Goal: Task Accomplishment & Management: Manage account settings

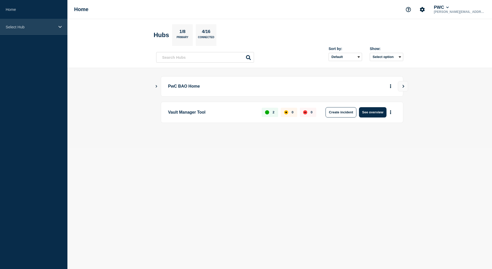
click at [25, 28] on p "Select Hub" at bounding box center [30, 27] width 49 height 4
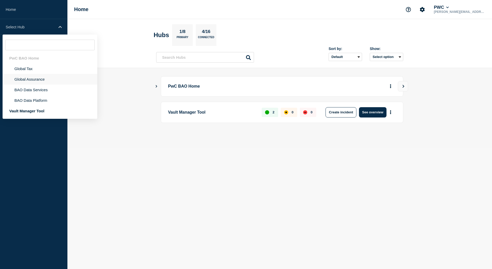
click at [19, 81] on li "Global Assurance" at bounding box center [50, 79] width 95 height 11
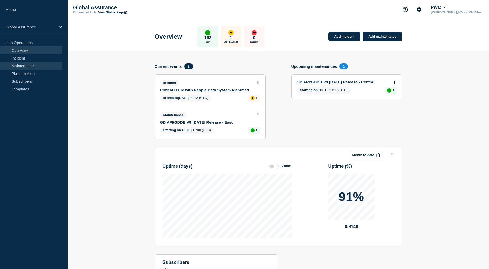
click at [19, 66] on link "Maintenance" at bounding box center [31, 66] width 62 height 8
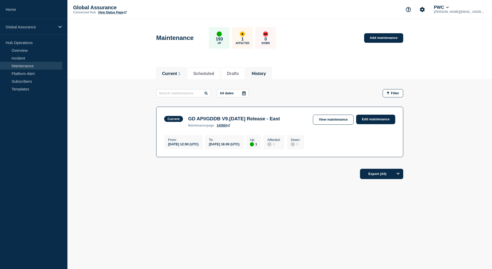
click at [262, 74] on button "History" at bounding box center [259, 73] width 14 height 5
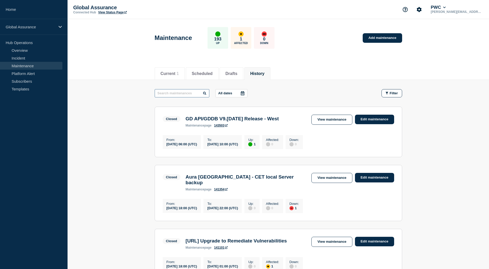
click at [192, 94] on input "text" at bounding box center [182, 93] width 55 height 8
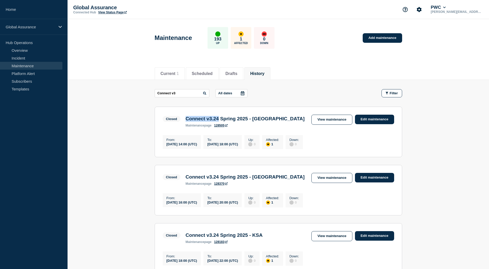
drag, startPoint x: 224, startPoint y: 121, endPoint x: 187, endPoint y: 120, distance: 37.3
click at [187, 120] on h3 "Connect v3.24 Spring 2025 - Australia" at bounding box center [244, 119] width 119 height 6
copy h3 "Connect v3.24"
drag, startPoint x: 179, startPoint y: 93, endPoint x: 144, endPoint y: 94, distance: 35.0
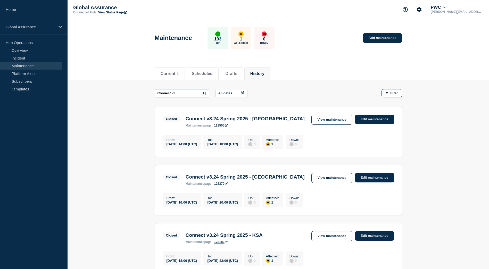
paste input ".24"
type input "Connect v3.24"
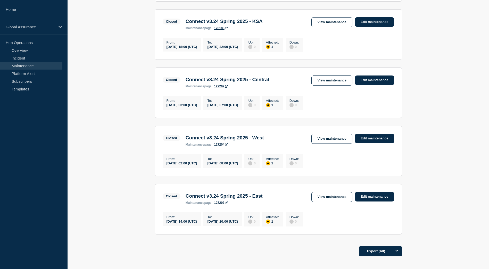
scroll to position [259, 0]
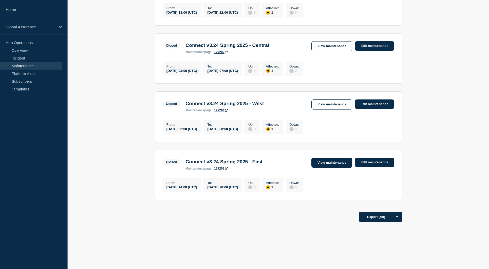
click at [323, 160] on link "View maintenance" at bounding box center [331, 163] width 41 height 10
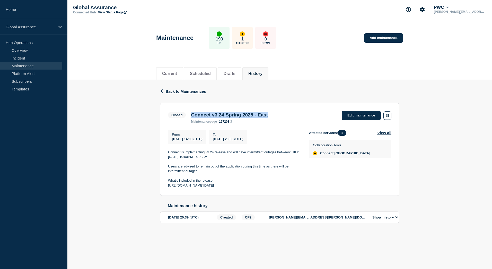
drag, startPoint x: 192, startPoint y: 117, endPoint x: 280, endPoint y: 116, distance: 88.1
click at [268, 116] on h3 "Connect v3.24 Spring 2025 - East" at bounding box center [229, 115] width 77 height 6
copy h3 "Connect v3.24 Spring 2025 - East"
drag, startPoint x: 219, startPoint y: 191, endPoint x: 168, endPoint y: 154, distance: 62.6
click at [168, 154] on section "Closed Connect v3.24 Spring 2025 - East maintenance page 127203 Edit maintenanc…" at bounding box center [280, 149] width 240 height 93
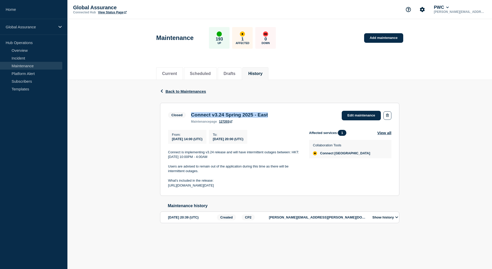
copy div "Connect is implementing v3.24 release and will have intermittent outages betwee…"
click at [383, 186] on div "Affected services: 1 View all Collaboration Tools Connect East Region" at bounding box center [350, 159] width 82 height 58
click at [180, 92] on span "Back to Maintenances" at bounding box center [186, 91] width 41 height 4
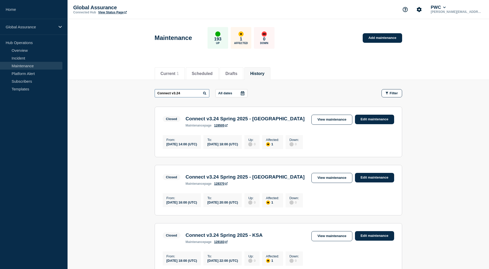
click at [189, 93] on input "Connect v3.24" at bounding box center [182, 93] width 55 height 8
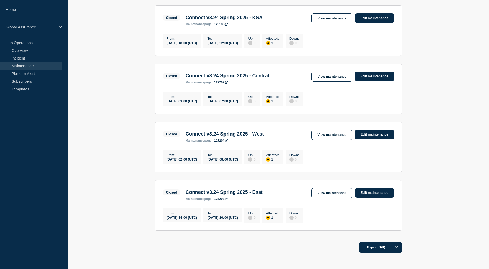
scroll to position [207, 0]
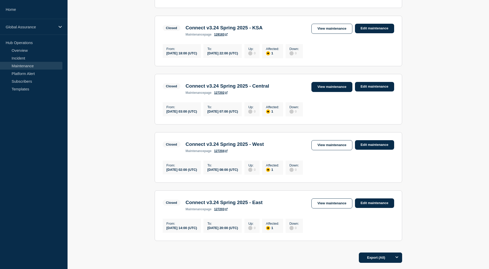
click at [334, 92] on link "View maintenance" at bounding box center [331, 87] width 41 height 10
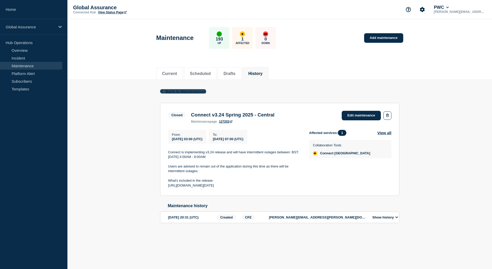
click at [185, 92] on span "Back to Maintenances" at bounding box center [186, 91] width 41 height 4
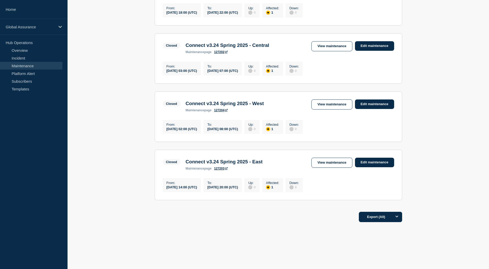
scroll to position [258, 0]
click at [343, 101] on link "View maintenance" at bounding box center [331, 104] width 41 height 10
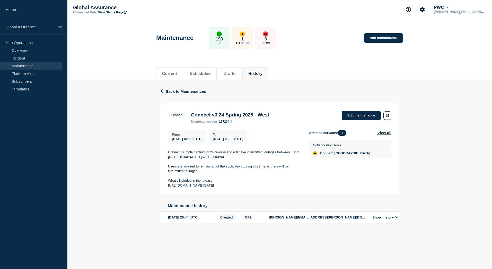
click at [21, 64] on link "Maintenance" at bounding box center [31, 66] width 62 height 8
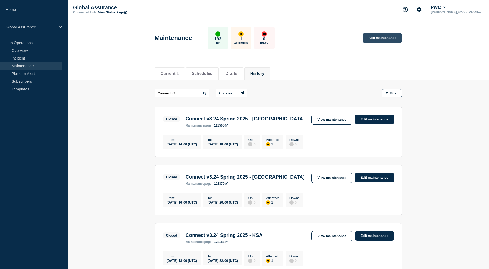
click at [382, 38] on link "Add maintenance" at bounding box center [381, 38] width 39 height 10
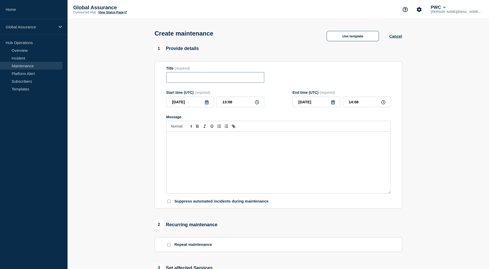
click at [184, 81] on input "Title" at bounding box center [215, 77] width 98 height 11
paste input "Connect v3.24 Spring 2025 - East"
click at [171, 81] on input "Connect v3.24 Spring 2025 - East" at bounding box center [215, 77] width 98 height 11
click at [256, 76] on input "Connect v3.24 Spring 2025 - East" at bounding box center [215, 77] width 98 height 11
click at [198, 80] on input "Connect v3.24 Spring 2025 - East" at bounding box center [215, 77] width 98 height 11
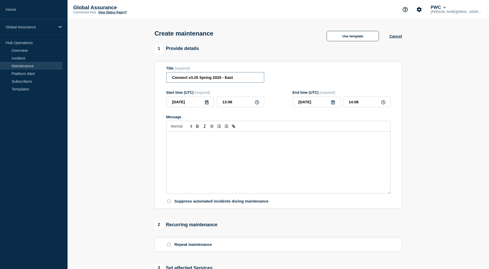
click at [211, 79] on input "Connect v3.25 Spring 2025 - East" at bounding box center [215, 77] width 98 height 11
type input "Connect v3.25 Fall 2025 - East"
click at [229, 83] on input "Connect v3.25 Fall 2025 - East" at bounding box center [215, 77] width 98 height 11
click at [193, 80] on input "Connect v3.25 Fall 2025 - East" at bounding box center [215, 77] width 98 height 11
click at [170, 82] on input "Connect v3.25 Fall 2025 - East" at bounding box center [215, 77] width 98 height 11
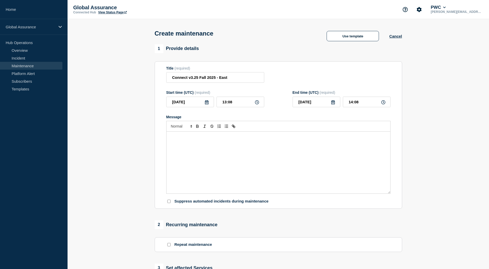
click at [207, 103] on icon at bounding box center [207, 102] width 4 height 4
click at [208, 159] on div "25" at bounding box center [207, 158] width 7 height 7
type input "2025-09-25"
click at [278, 69] on div "Title (required) Connect v3.25 Fall 2025 - East" at bounding box center [278, 74] width 224 height 17
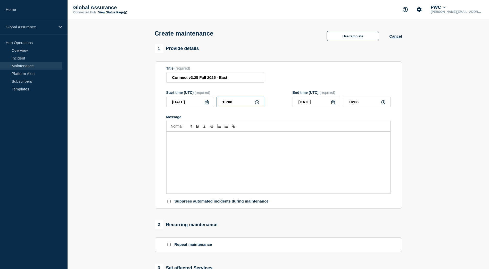
click at [225, 104] on input "13:08" at bounding box center [240, 102] width 48 height 11
click at [227, 104] on input "13:08" at bounding box center [240, 102] width 48 height 11
type input "12:08"
type input "13:08"
click at [241, 106] on input "12:08" at bounding box center [240, 102] width 48 height 11
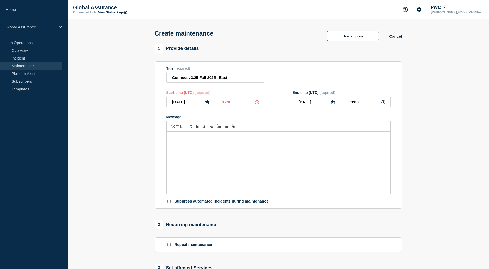
type input "12:00"
click at [275, 92] on div "Start time (UTC) (required) 2025-09-25 12:00 End time (UTC) (required) 2025-09-…" at bounding box center [278, 98] width 224 height 17
click at [172, 78] on input "Connect v3.25 Fall 2025 - East" at bounding box center [215, 77] width 98 height 11
click at [244, 76] on input "Connect v3.25 Fall 2025 - East" at bounding box center [215, 77] width 98 height 11
click at [352, 105] on input "13:00" at bounding box center [367, 102] width 48 height 11
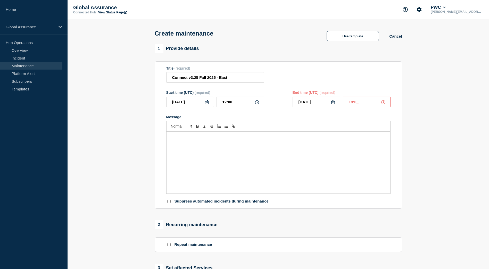
type input "18:00"
click at [373, 86] on form "Title (required) Connect v3.25 Fall 2025 - East Start time (UTC) (required) 202…" at bounding box center [278, 135] width 224 height 138
click at [244, 142] on div "Message" at bounding box center [278, 163] width 224 height 62
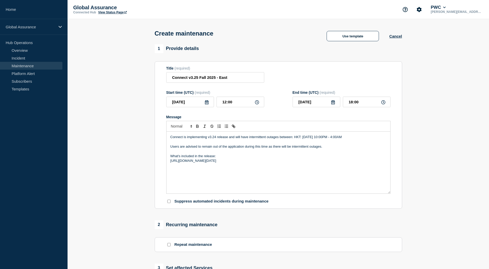
click at [215, 137] on p "Connect is implementing v3.24 release and will have intermittent outages betwee…" at bounding box center [278, 137] width 216 height 5
click at [341, 139] on p "Connect is implementing v3.25 release and will have intermittent outages betwee…" at bounding box center [278, 137] width 216 height 5
drag, startPoint x: 302, startPoint y: 139, endPoint x: 336, endPoint y: 138, distance: 33.2
click at [336, 138] on p "Connect is implementing v3.25 release and will have intermittent outages betwee…" at bounding box center [278, 137] width 216 height 5
copy p "Thursday, May 8, 2025"
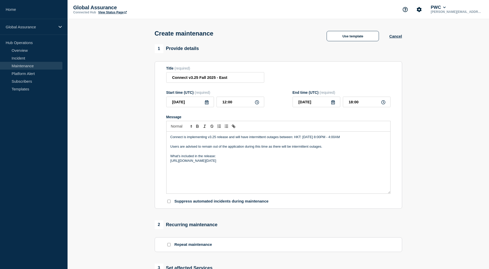
click at [353, 139] on p "Connect is implementing v3.25 release and will have intermittent outages betwee…" at bounding box center [278, 137] width 216 height 5
click at [364, 138] on p "Connect is implementing v3.25 release and will have intermittent outages betwee…" at bounding box center [278, 137] width 216 height 5
click at [367, 139] on p "Connect is implementing v3.25 release and will have intermittent outages betwee…" at bounding box center [278, 137] width 216 height 5
click at [366, 139] on p "Connect is implementing v3.25 release and will have intermittent outages betwee…" at bounding box center [278, 137] width 216 height 5
click at [373, 139] on p "Connect is implementing v3.25 release and will have intermittent outages betwee…" at bounding box center [278, 137] width 216 height 5
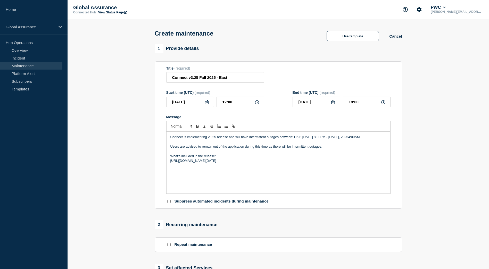
click at [178, 139] on p "Connect is implementing v3.25 release and will have intermittent outages betwee…" at bounding box center [278, 137] width 216 height 5
click at [172, 139] on p "Connect is implementing v3.25 release and will have intermittent outages betwee…" at bounding box center [278, 137] width 216 height 5
click at [202, 139] on p "Connect is implementing v3.25 release and will have intermittent outages betwee…" at bounding box center [278, 137] width 216 height 5
click at [215, 144] on p "Message" at bounding box center [278, 142] width 216 height 5
click at [217, 138] on p "Connect is implementing v3.25 release and will have intermittent outages betwee…" at bounding box center [278, 137] width 216 height 5
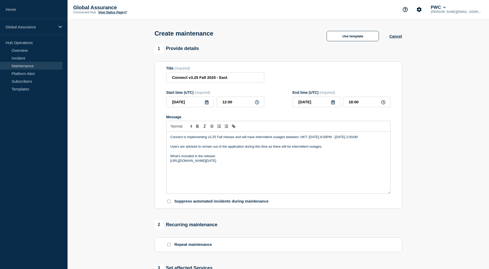
click at [195, 139] on p "Connect is implementing v3.25 Fall release and will have intermittent outages b…" at bounding box center [278, 137] width 216 height 5
click at [198, 139] on p "Connect is implementing v3.25 Fall release and will have intermittent outages b…" at bounding box center [278, 137] width 216 height 5
click at [236, 171] on div "Connect is implementing v3.25 Fall release and will have intermittent outages b…" at bounding box center [278, 163] width 224 height 62
drag, startPoint x: 221, startPoint y: 167, endPoint x: 169, endPoint y: 167, distance: 52.0
click at [169, 167] on div "Connect is implementing v3.25 Fall release and will have intermittent outages b…" at bounding box center [278, 163] width 224 height 62
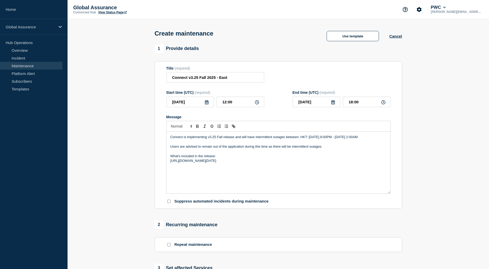
copy p "https://supportcommunity.pwc.com"
click at [344, 163] on p "https://supportcommunity.pwc.com/t/what-s-coming-connect-v3-24-may-2025-release…" at bounding box center [278, 160] width 216 height 5
drag, startPoint x: 349, startPoint y: 167, endPoint x: 170, endPoint y: 171, distance: 179.3
click at [170, 171] on div "Connect is implementing v3.25 Fall release and will have intermittent outages b…" at bounding box center [278, 163] width 224 height 62
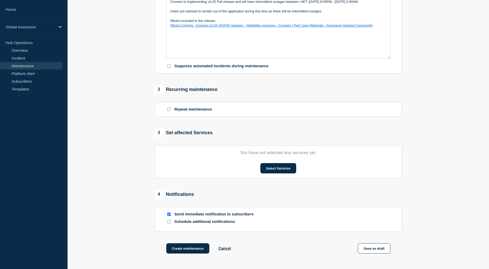
scroll to position [155, 0]
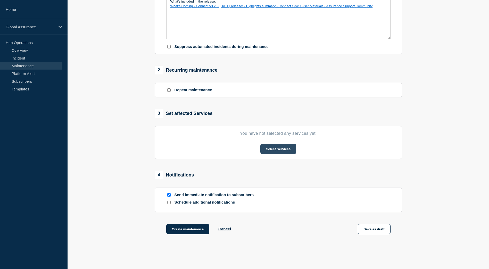
click at [266, 150] on button "Select Services" at bounding box center [278, 149] width 36 height 10
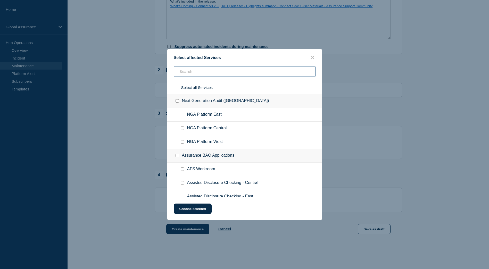
click at [197, 75] on input "text" at bounding box center [245, 71] width 142 height 11
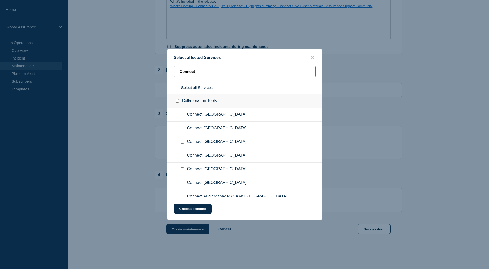
type input "Connect"
click at [181, 156] on input "Connect East Region checkbox" at bounding box center [182, 155] width 3 height 3
checkbox input "true"
click at [200, 208] on button "Choose selected" at bounding box center [193, 208] width 38 height 10
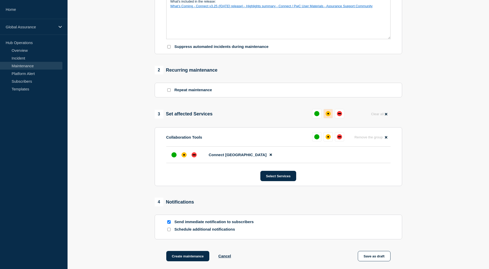
click at [331, 115] on button at bounding box center [327, 113] width 9 height 9
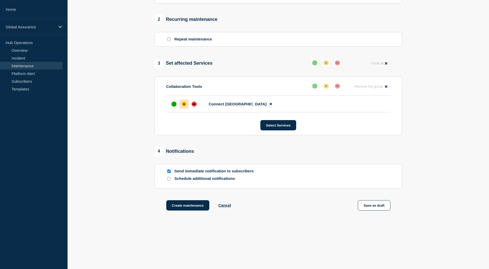
scroll to position [207, 0]
click at [185, 205] on button "Create maintenance" at bounding box center [187, 204] width 43 height 10
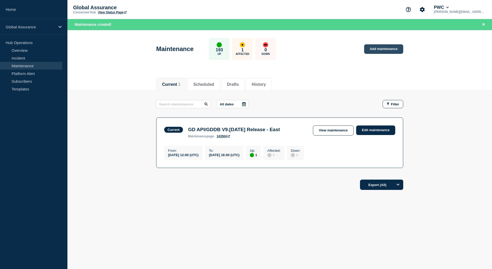
click at [396, 48] on link "Add maintenance" at bounding box center [383, 49] width 39 height 10
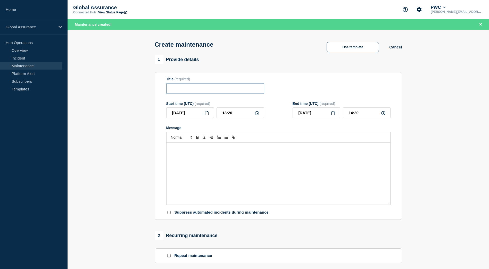
click at [180, 89] on input "Title" at bounding box center [215, 88] width 98 height 11
paste input "Connect v3.25 Fall 2025 - East"
type input "Connect v3.25 Fall 2025 - Central"
click at [218, 165] on div "Message" at bounding box center [278, 174] width 224 height 62
click at [213, 158] on div "Message" at bounding box center [278, 174] width 224 height 62
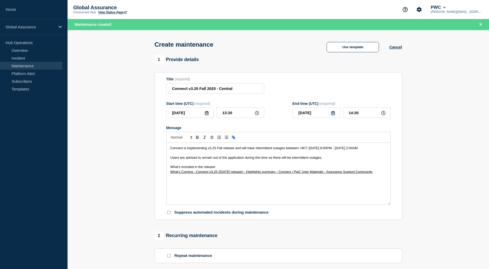
click at [208, 115] on icon at bounding box center [207, 113] width 4 height 4
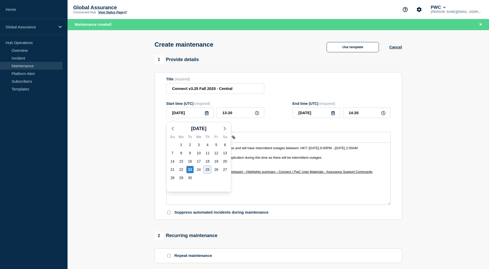
click at [208, 170] on div "25" at bounding box center [207, 169] width 7 height 7
type input "2025-09-25"
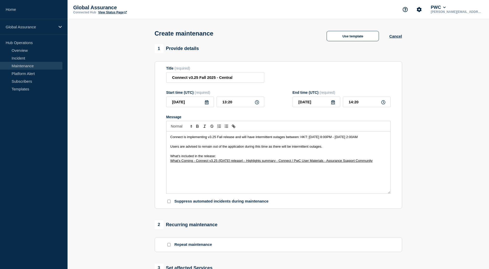
click at [290, 77] on div "Title (required) Connect v3.25 Fall 2025 - Central" at bounding box center [278, 74] width 224 height 17
click at [249, 79] on input "Connect v3.25 Fall 2025 - Central" at bounding box center [215, 77] width 98 height 11
click at [306, 138] on span "Connect is implementing v3.25 Fall release and will have intermittent outages b…" at bounding box center [263, 137] width 187 height 4
click at [226, 103] on input "13:20" at bounding box center [240, 102] width 48 height 11
type input "19:20"
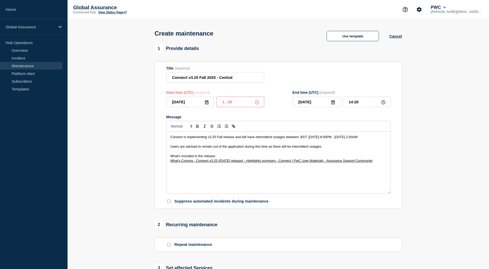
type input "20:20"
click at [233, 103] on input "19:20" at bounding box center [240, 102] width 48 height 11
type input "19:00"
type input "20:00"
click at [445, 119] on section "1 Provide details Title (required) Connect v3.25 Fall 2025 - Central Start time…" at bounding box center [277, 222] width 421 height 357
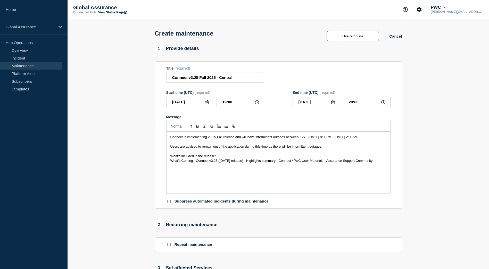
click at [332, 104] on icon at bounding box center [333, 102] width 4 height 4
click at [342, 159] on div "26" at bounding box center [342, 158] width 7 height 7
type input "2025-09-26"
click at [368, 107] on input "20:00" at bounding box center [367, 102] width 48 height 11
drag, startPoint x: 352, startPoint y: 104, endPoint x: 349, endPoint y: 104, distance: 2.8
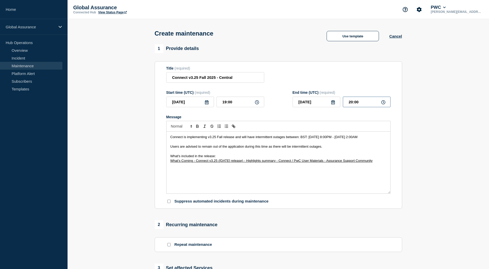
click at [349, 104] on input "20:00" at bounding box center [367, 102] width 48 height 11
click at [352, 103] on input "20:00" at bounding box center [367, 102] width 48 height 11
click at [352, 102] on input "20:00" at bounding box center [367, 102] width 48 height 11
click at [352, 103] on input "20:00" at bounding box center [367, 102] width 48 height 11
type input "01:00"
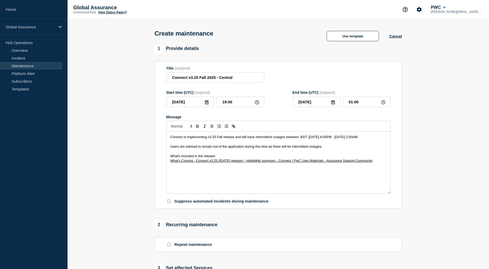
click at [357, 138] on span "Connect is implementing v3.25 Fall release and will have intermittent outages b…" at bounding box center [263, 137] width 187 height 4
click at [200, 139] on p "Connect is implementing v3.25 Fall release and will have intermittent outages b…" at bounding box center [278, 137] width 216 height 5
click at [357, 139] on span "Connect is implementing v3.25 Fall release and will have intermittent outages b…" at bounding box center [263, 137] width 187 height 4
click at [207, 139] on p "Connect is implementing v3.25 Fall release and will have intermittent outages b…" at bounding box center [278, 137] width 216 height 5
click at [335, 149] on p "Users are advised to remain out of the application during this time as there wi…" at bounding box center [278, 146] width 216 height 5
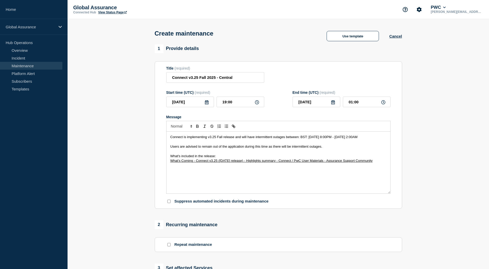
click at [206, 176] on div "Connect is implementing v3.25 Fall release and will have intermittent outages b…" at bounding box center [278, 163] width 224 height 62
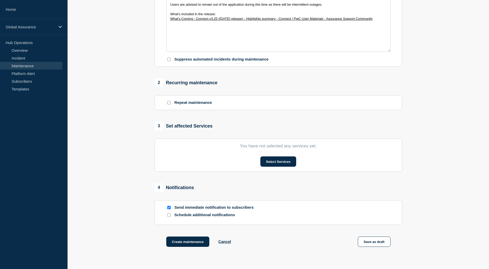
scroll to position [155, 0]
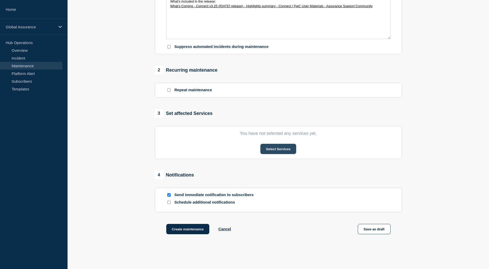
click at [279, 150] on button "Select Services" at bounding box center [278, 149] width 36 height 10
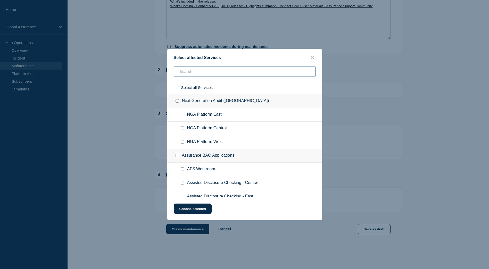
click at [192, 76] on input "text" at bounding box center [245, 71] width 142 height 11
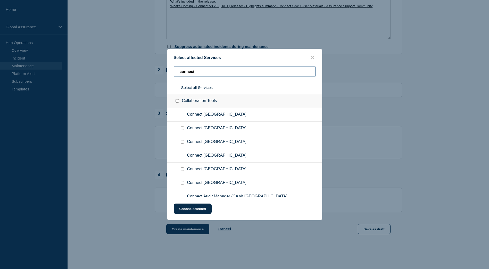
type input "connect"
click at [185, 141] on div at bounding box center [183, 141] width 7 height 5
click at [184, 142] on input "Connect Central Region checkbox" at bounding box center [182, 141] width 3 height 3
checkbox input "true"
click at [199, 209] on button "Choose selected" at bounding box center [193, 208] width 38 height 10
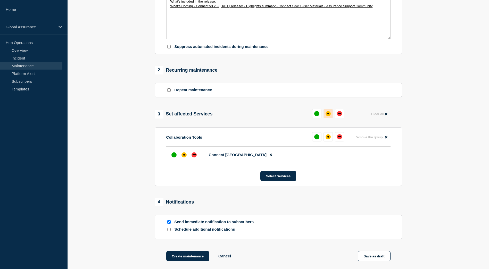
click at [332, 115] on button at bounding box center [327, 113] width 9 height 9
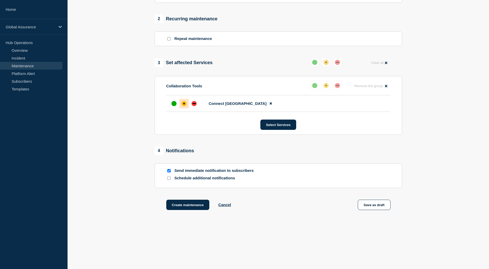
scroll to position [206, 0]
click at [192, 204] on button "Create maintenance" at bounding box center [187, 204] width 43 height 10
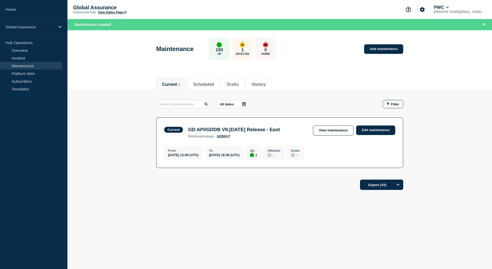
click at [26, 63] on link "Maintenance" at bounding box center [31, 66] width 62 height 8
click at [200, 84] on button "Scheduled" at bounding box center [203, 84] width 21 height 5
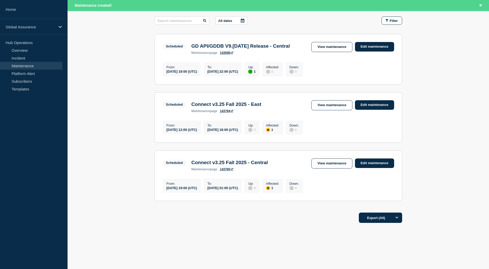
scroll to position [97, 0]
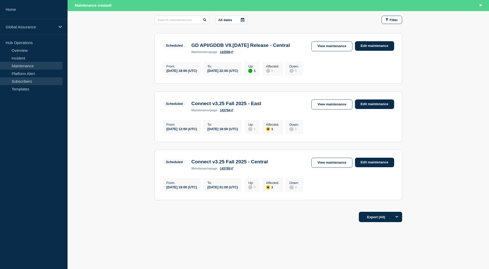
click at [29, 78] on link "Subscribers" at bounding box center [31, 81] width 62 height 8
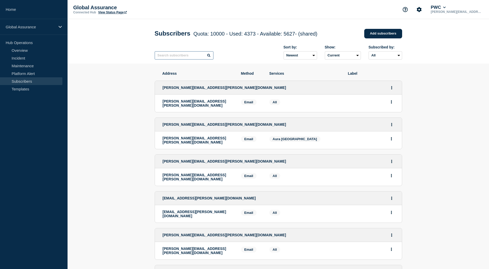
click at [201, 56] on input "text" at bounding box center [184, 55] width 59 height 8
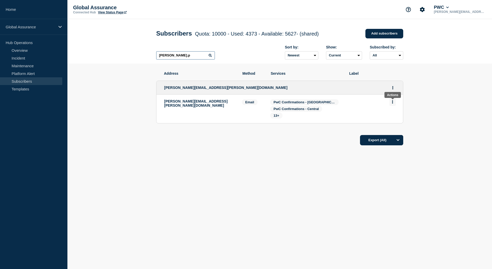
type input "jonathan.p"
click at [395, 105] on button "Actions" at bounding box center [393, 102] width 6 height 8
click at [214, 105] on div "[PERSON_NAME][EMAIL_ADDRESS][PERSON_NAME][DOMAIN_NAME]" at bounding box center [199, 108] width 70 height 19
click at [212, 103] on p "[PERSON_NAME][EMAIL_ADDRESS][PERSON_NAME][DOMAIN_NAME]" at bounding box center [199, 103] width 70 height 8
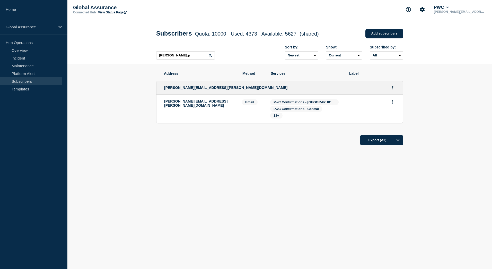
click at [362, 94] on div "[PERSON_NAME][EMAIL_ADDRESS][PERSON_NAME][DOMAIN_NAME]" at bounding box center [280, 88] width 247 height 14
click at [396, 104] on li "jonathan.p.broadbent@pwc.com Email Email: jonathan.p.broadbent@pwc.com Services…" at bounding box center [280, 109] width 247 height 29
click at [395, 104] on button "Actions" at bounding box center [393, 102] width 6 height 8
click at [341, 114] on div "13+" at bounding box center [305, 116] width 71 height 6
click at [305, 109] on span "PwC Confirmations - Central" at bounding box center [296, 109] width 45 height 4
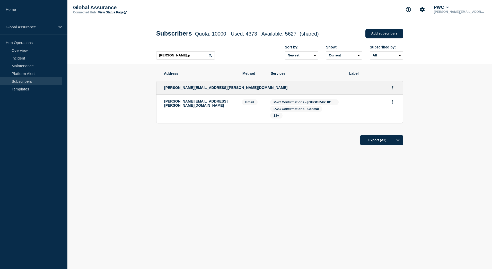
click at [205, 102] on p "[PERSON_NAME][EMAIL_ADDRESS][PERSON_NAME][DOMAIN_NAME]" at bounding box center [199, 103] width 70 height 8
click at [198, 92] on div "[PERSON_NAME][EMAIL_ADDRESS][PERSON_NAME][DOMAIN_NAME]" at bounding box center [280, 88] width 247 height 14
click at [279, 117] on span "13+" at bounding box center [277, 116] width 6 height 4
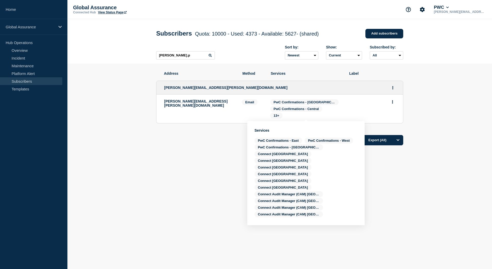
click at [433, 104] on section "Address Method Services Label jonathan.p.broadbent@pwc.com jonathan.p.broadbent…" at bounding box center [279, 124] width 425 height 121
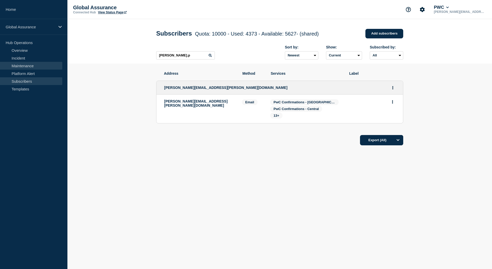
click at [22, 65] on link "Maintenance" at bounding box center [31, 66] width 62 height 8
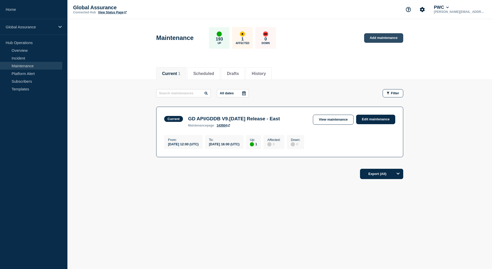
click at [379, 39] on link "Add maintenance" at bounding box center [383, 38] width 39 height 10
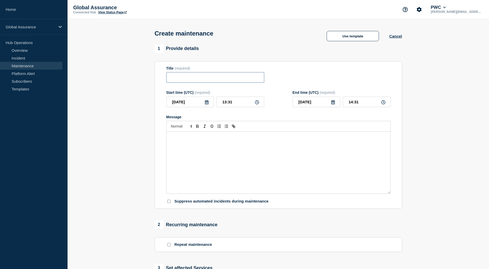
click at [206, 78] on input "Title" at bounding box center [215, 77] width 98 height 11
paste input "Connect v3.25 Fall 2025 - Central"
click at [162, 81] on section "Title (required) Connect v3.25 Fall 2025 - Central Start time (UTC) (required) …" at bounding box center [278, 135] width 247 height 148
click at [175, 77] on input "Connect v3.25 Fall 2025 - Central" at bounding box center [215, 77] width 98 height 11
click at [172, 79] on input "Connect v3.25 Fall 2025 - Central" at bounding box center [215, 77] width 98 height 11
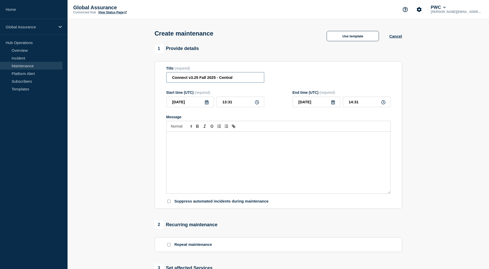
click at [235, 78] on input "Connect v3.25 Fall 2025 - Central" at bounding box center [215, 77] width 98 height 11
type input "Connect v3.25 Fall 2025 - West"
click at [404, 68] on div "1 Provide details Title (required) Connect v3.25 Fall 2025 - West Start time (U…" at bounding box center [277, 222] width 253 height 357
click at [207, 103] on icon at bounding box center [207, 102] width 4 height 4
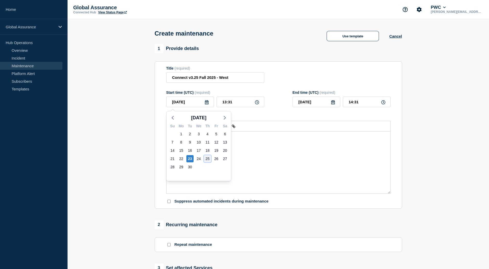
click at [208, 159] on div "25" at bounding box center [207, 158] width 7 height 7
type input "2025-09-25"
click at [207, 103] on icon at bounding box center [206, 102] width 4 height 4
click at [216, 159] on div "26" at bounding box center [215, 158] width 7 height 7
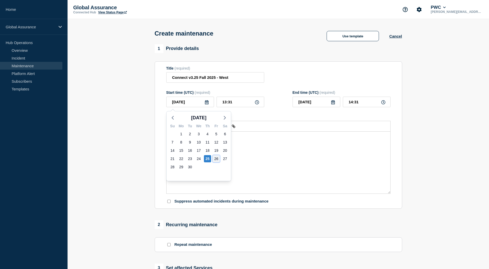
type input "2025-09-26"
click at [249, 102] on input "13:31" at bounding box center [240, 102] width 48 height 11
click at [226, 103] on input "13:31" at bounding box center [240, 102] width 48 height 11
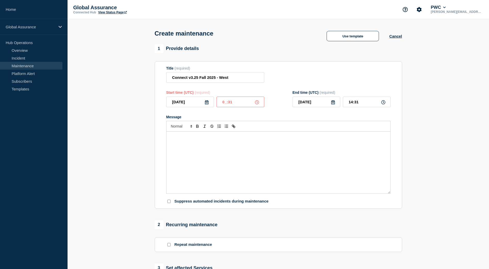
type input "02:31"
type input "03:31"
click at [234, 107] on input "02:31" at bounding box center [240, 102] width 48 height 11
type input "02:00"
click at [337, 72] on div "Title (required) Connect v3.25 Fall 2025 - West" at bounding box center [278, 74] width 224 height 17
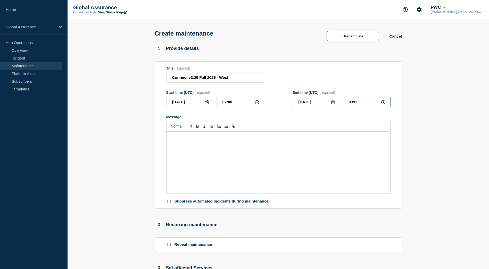
click at [352, 103] on input "03:00" at bounding box center [367, 102] width 48 height 11
type input "08:00"
click at [277, 135] on div "Message" at bounding box center [278, 163] width 224 height 62
click at [284, 163] on div "Message" at bounding box center [278, 163] width 224 height 62
click at [214, 154] on div "Message" at bounding box center [278, 163] width 224 height 62
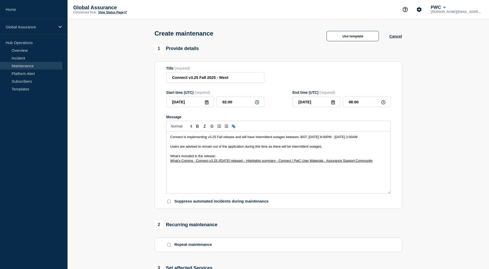
click at [305, 138] on span "Connect is implementing v3.25 Fall release and will have intermittent outages b…" at bounding box center [263, 137] width 187 height 4
click at [333, 139] on p "Connect is implementing v3.25 Fall release and will have intermittent outages b…" at bounding box center [278, 137] width 216 height 5
click at [319, 139] on p "Connect is implementing v3.25 Fall release and will have intermittent outages b…" at bounding box center [278, 137] width 216 height 5
click at [345, 138] on span "Connect is implementing v3.25 Fall release and will have intermittent outages b…" at bounding box center [263, 137] width 187 height 4
click at [333, 139] on span "Connect is implementing v3.25 Fall release and will have intermittent outages b…" at bounding box center [264, 137] width 189 height 4
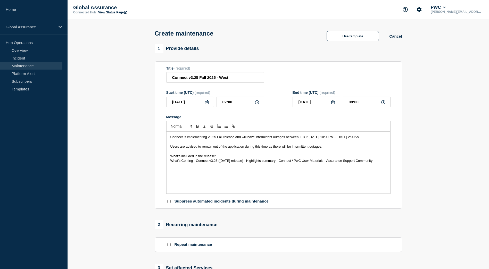
click at [359, 138] on span "Connect is implementing v3.25 Fall release and will have intermittent outages b…" at bounding box center [264, 137] width 189 height 4
click at [192, 139] on span "Connect is implementing v3.25 Fall release and will have intermittent outages b…" at bounding box center [264, 137] width 189 height 4
drag, startPoint x: 345, startPoint y: 138, endPoint x: 324, endPoint y: 139, distance: 20.9
click at [324, 139] on span "Connect is implementing v3.25 Fall release and will have intermittent outages b…" at bounding box center [264, 137] width 189 height 4
copy span "September 25"
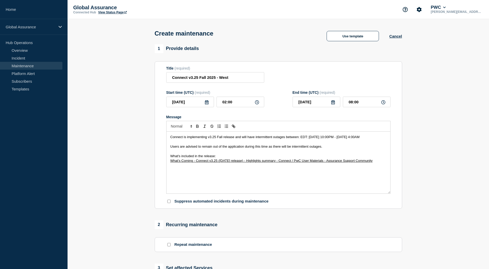
click at [179, 139] on span "Connect is implementing v3.25 Fall release and will have intermittent outages b…" at bounding box center [264, 137] width 189 height 4
click at [223, 144] on p "Message" at bounding box center [278, 142] width 216 height 5
click at [221, 139] on span "Connect is implementing v3.25 Fall release and will have intermittent outages b…" at bounding box center [264, 137] width 189 height 4
click at [219, 139] on p "Connect is implementing v3.25 Fall release and will have intermittent outages b…" at bounding box center [278, 137] width 216 height 5
click at [222, 139] on span "Connect is implementing v3.25 Fall release and will have intermittent outages b…" at bounding box center [264, 137] width 189 height 4
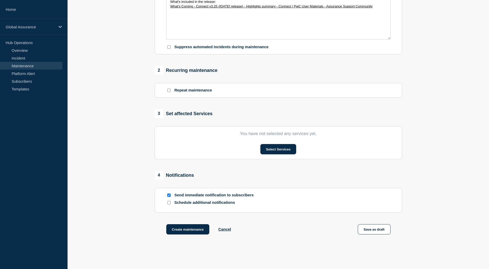
scroll to position [155, 0]
click at [283, 151] on button "Select Services" at bounding box center [278, 149] width 36 height 10
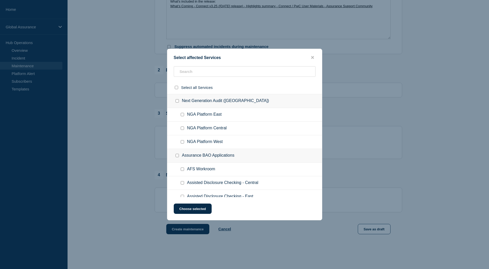
click at [209, 123] on ul "NGA Platform Central" at bounding box center [244, 129] width 155 height 14
click at [202, 72] on input "text" at bounding box center [245, 71] width 142 height 11
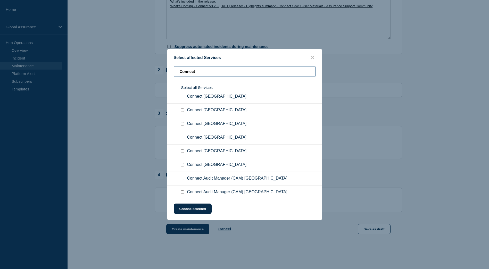
scroll to position [26, 0]
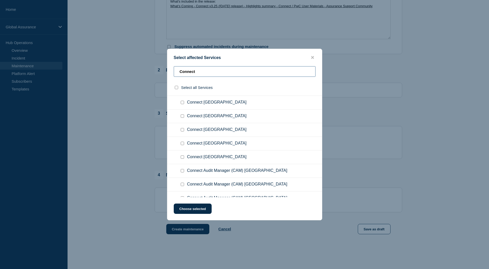
type input "Connect"
click at [183, 159] on div at bounding box center [183, 157] width 7 height 5
click at [183, 156] on input "Connect West Region checkbox" at bounding box center [182, 156] width 3 height 3
checkbox input "true"
click at [199, 210] on button "Choose selected" at bounding box center [193, 208] width 38 height 10
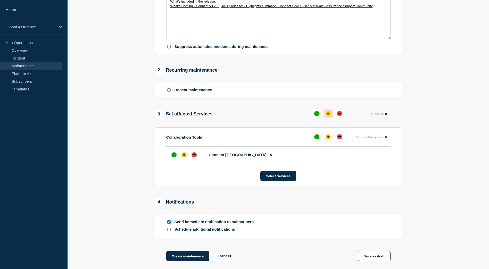
click at [330, 118] on button at bounding box center [327, 113] width 9 height 9
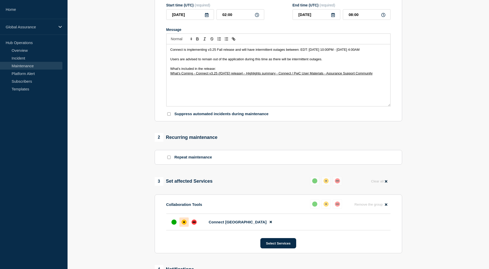
scroll to position [27, 0]
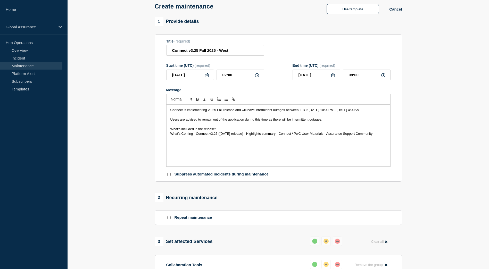
click at [258, 153] on div "Connect is implementing v3.25 Fall release and will have intermittent outages b…" at bounding box center [278, 136] width 224 height 62
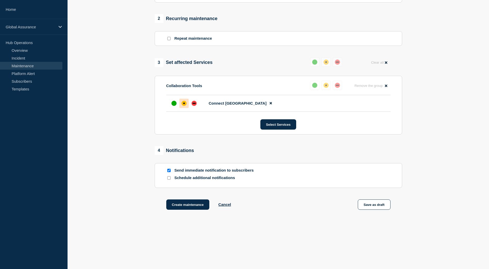
scroll to position [207, 0]
click at [182, 207] on button "Create maintenance" at bounding box center [187, 204] width 43 height 10
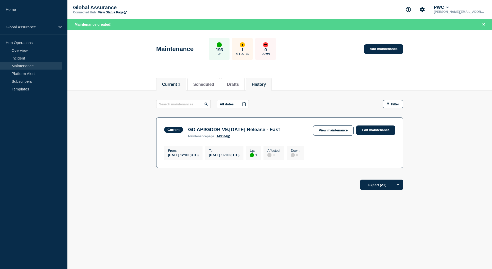
click at [266, 82] on button "History" at bounding box center [259, 84] width 14 height 5
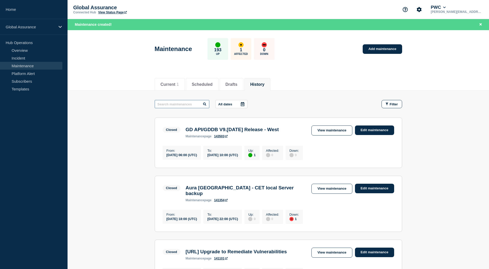
click at [187, 105] on input "text" at bounding box center [182, 104] width 55 height 8
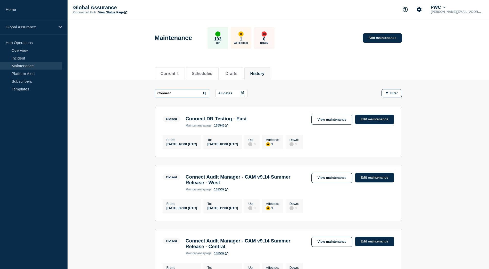
drag, startPoint x: 179, startPoint y: 90, endPoint x: 146, endPoint y: 94, distance: 32.7
paste input "v3.25 Fall 2025 - Central"
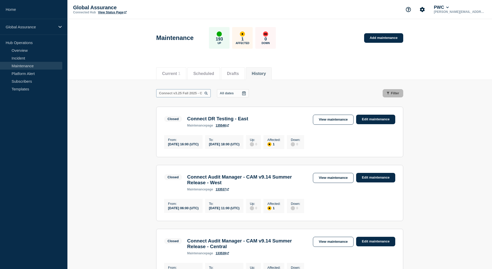
scroll to position [0, 8]
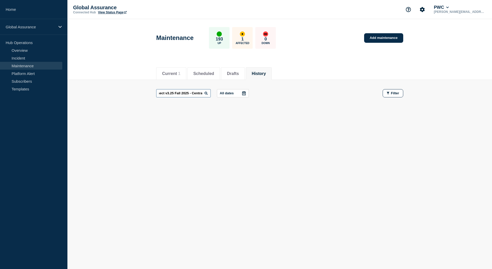
drag, startPoint x: 188, startPoint y: 94, endPoint x: 208, endPoint y: 95, distance: 19.8
click at [208, 95] on input "Connect v3.25 Fall 2025 - Central" at bounding box center [183, 93] width 55 height 8
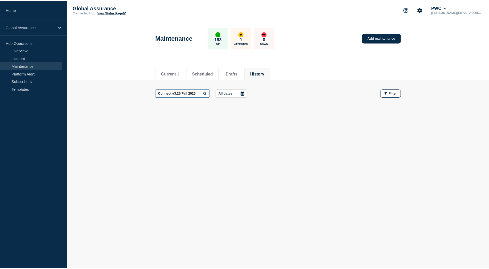
scroll to position [0, 0]
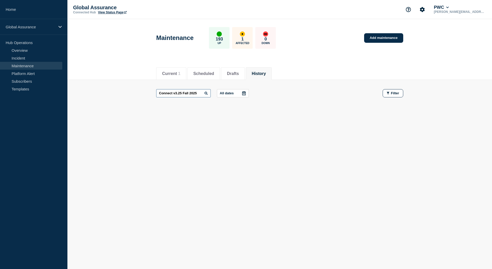
drag, startPoint x: 182, startPoint y: 93, endPoint x: 206, endPoint y: 93, distance: 24.0
click at [206, 93] on div "Connect v3.25 Fall 2025" at bounding box center [183, 93] width 55 height 8
type input "Connect v3.25"
click at [160, 94] on input "Connect v3.25" at bounding box center [183, 93] width 55 height 8
click at [203, 72] on button "Scheduled" at bounding box center [203, 73] width 21 height 5
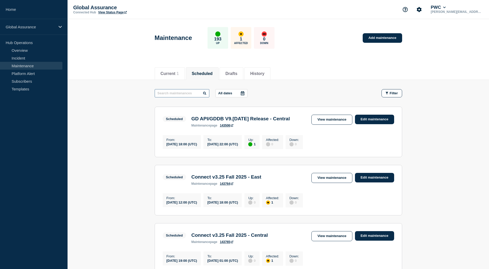
click at [186, 94] on input "text" at bounding box center [182, 93] width 55 height 8
paste input "Connect v3.25 Fall 2025 - Central"
type input "Connect v3.25 Fall 2025 - Central"
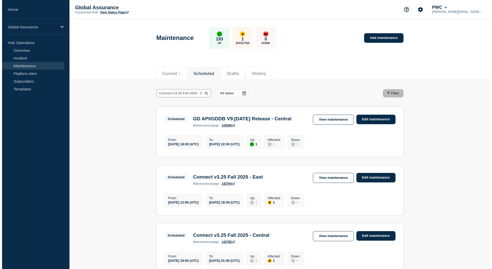
scroll to position [0, 8]
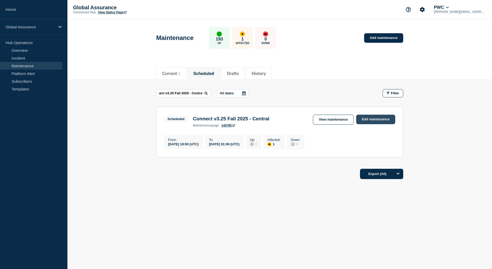
click at [373, 120] on link "Edit maintenance" at bounding box center [375, 120] width 39 height 10
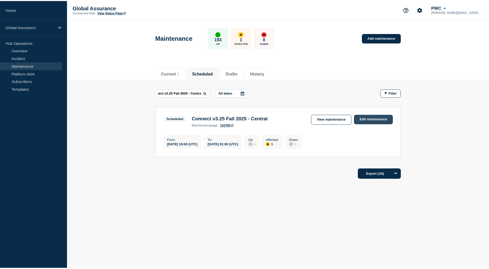
scroll to position [0, 0]
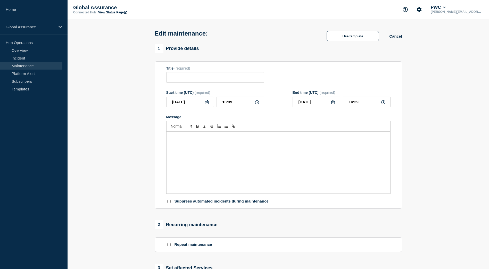
type input "Connect v3.25 Fall 2025 - Central"
type input "2025-09-25"
type input "19:00"
type input "2025-09-26"
type input "01:00"
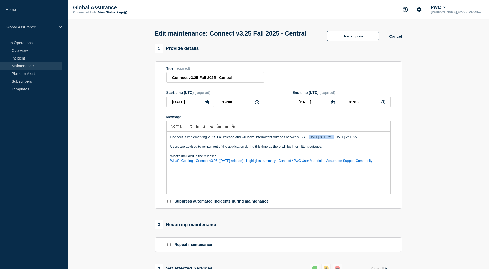
drag, startPoint x: 309, startPoint y: 148, endPoint x: 333, endPoint y: 148, distance: 24.2
click at [333, 139] on p "Connect is implementing v3.25 Fall release and will have intermittent outages b…" at bounding box center [278, 137] width 216 height 5
click at [175, 139] on p "Connect is implementing v3.25 Fall release and will have intermittent outages b…" at bounding box center [278, 137] width 216 height 5
click at [177, 139] on p "Connect is implementing v3.25 Fall release and will have intermittent outages b…" at bounding box center [278, 137] width 216 height 5
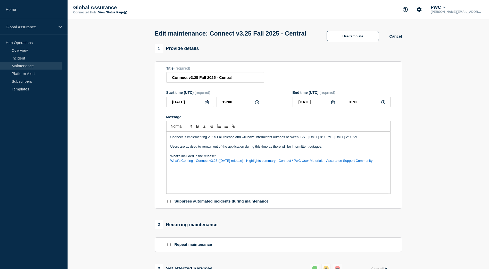
click at [178, 139] on p "Connect is implementing v3.25 Fall release and will have intermittent outages b…" at bounding box center [278, 137] width 216 height 5
click at [179, 139] on p "Connect is implementing v3.25 Fall release and will have intermittent outages b…" at bounding box center [278, 137] width 216 height 5
click at [222, 139] on p "Connect is implementing v3.25 Fall release and will have intermittent outages b…" at bounding box center [278, 137] width 216 height 5
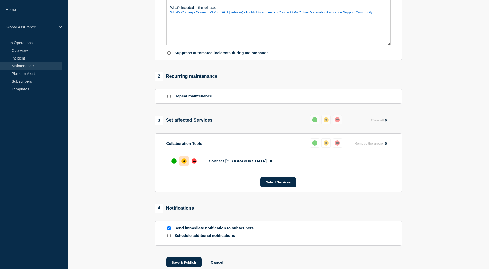
scroll to position [190, 0]
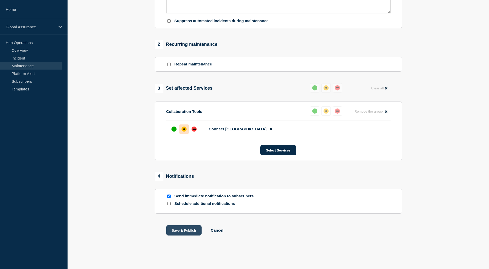
click at [182, 231] on button "Save & Publish" at bounding box center [184, 230] width 36 height 10
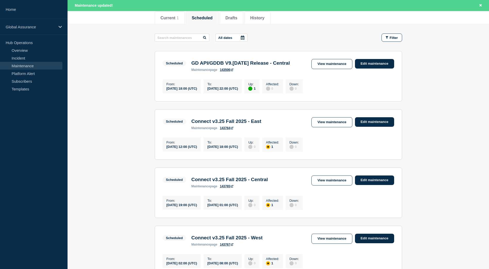
scroll to position [77, 0]
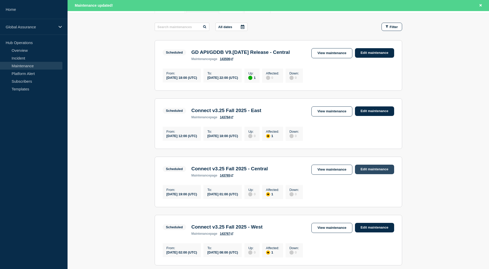
click at [376, 174] on link "Edit maintenance" at bounding box center [374, 170] width 39 height 10
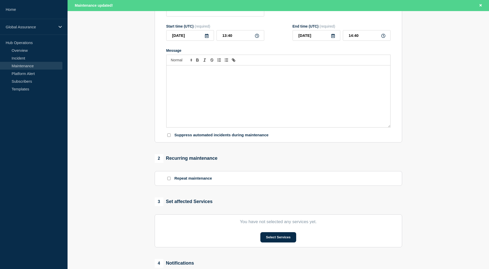
type input "Connect v3.25 Fall 2025 - Central"
type input "2025-09-25"
type input "19:00"
type input "2025-09-26"
type input "01:00"
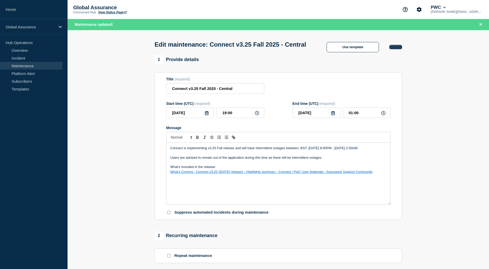
click at [396, 49] on button "Cancel" at bounding box center [395, 47] width 13 height 4
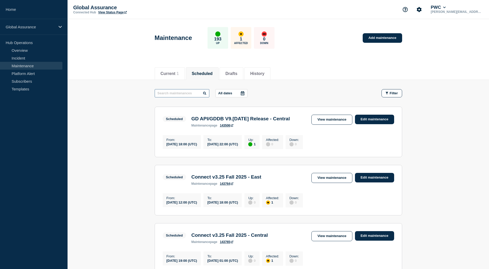
click at [173, 95] on input "text" at bounding box center [182, 93] width 55 height 8
type input "connect"
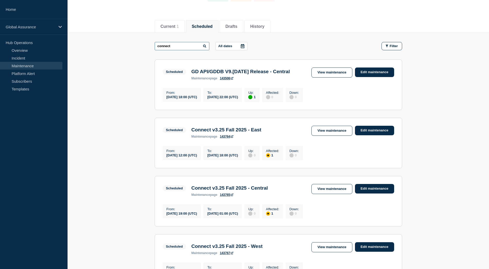
scroll to position [52, 0]
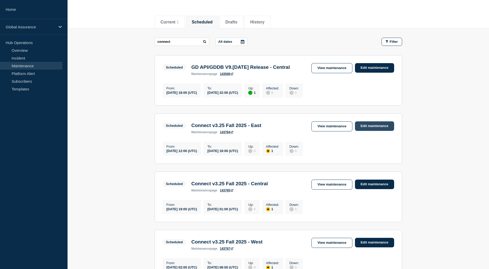
click at [374, 131] on link "Edit maintenance" at bounding box center [374, 126] width 39 height 10
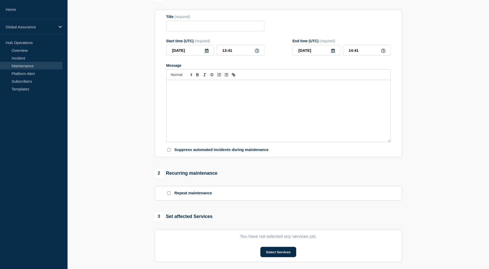
type input "Connect v3.25 Fall 2025 - East"
type input "2025-09-25"
type input "12:00"
type input "2025-09-25"
type input "18:00"
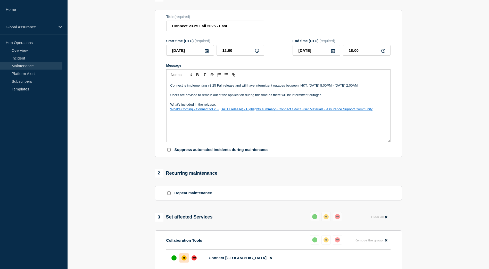
click at [333, 88] on p "Connect is implementing v3.25 Fall release and will have intermittent outages b…" at bounding box center [278, 85] width 216 height 5
click at [178, 88] on p "Connect is implementing v3.25 Fall release and will have intermittent outages b…" at bounding box center [278, 85] width 216 height 5
click at [229, 88] on p "Connect is implementing v3.25 Fall release and will have intermittent outages b…" at bounding box center [278, 85] width 216 height 5
click at [222, 88] on p "Connect is implementing v3.25 Fall release and will have intermittent outages b…" at bounding box center [278, 85] width 216 height 5
click at [418, 103] on section "1 Provide details Title (required) Connect v3.25 Fall 2025 - East Start time (U…" at bounding box center [277, 185] width 421 height 385
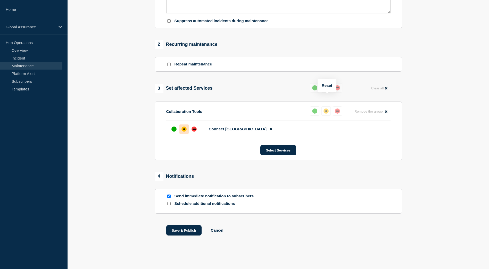
scroll to position [190, 0]
click at [189, 231] on button "Save & Publish" at bounding box center [184, 230] width 36 height 10
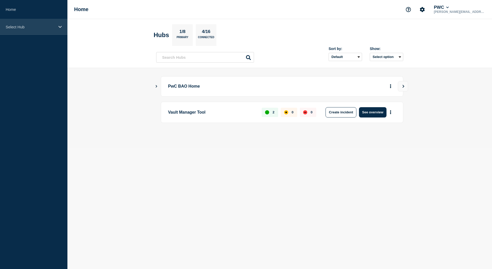
click at [48, 24] on div "Select Hub" at bounding box center [33, 27] width 67 height 16
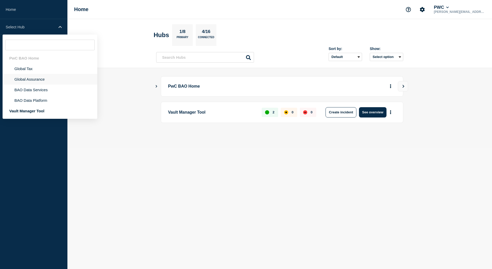
click at [30, 78] on li "Global Assurance" at bounding box center [50, 79] width 95 height 11
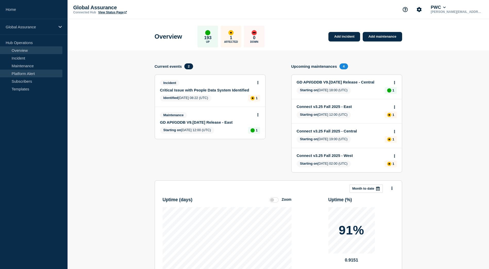
click at [23, 75] on link "Platform Alert" at bounding box center [31, 74] width 62 height 8
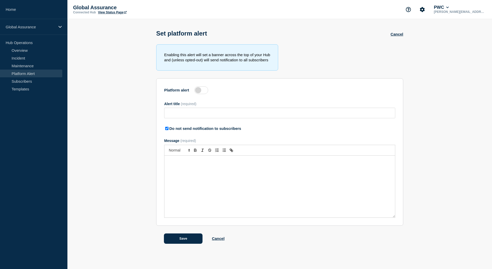
type input "Pendo for External Communications"
checkbox input "true"
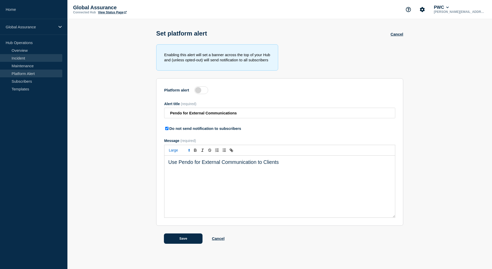
click at [22, 59] on link "Incident" at bounding box center [31, 58] width 62 height 8
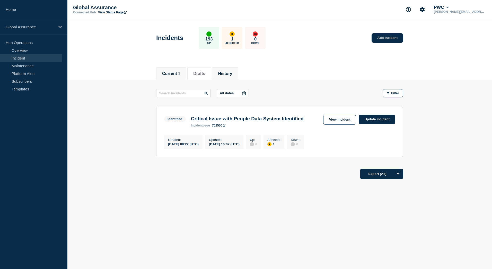
click at [232, 76] on li "History" at bounding box center [225, 73] width 26 height 13
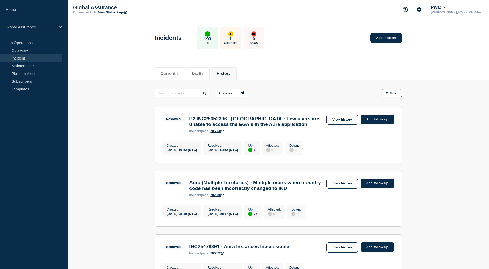
click at [243, 93] on icon at bounding box center [242, 93] width 4 height 4
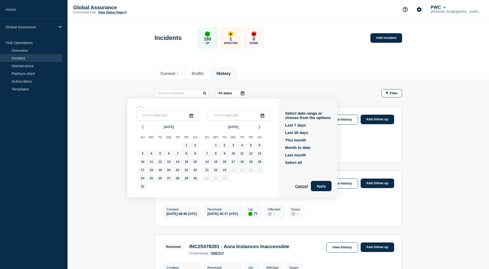
click at [191, 116] on icon at bounding box center [191, 116] width 4 height 4
click at [141, 129] on icon "button" at bounding box center [143, 127] width 6 height 6
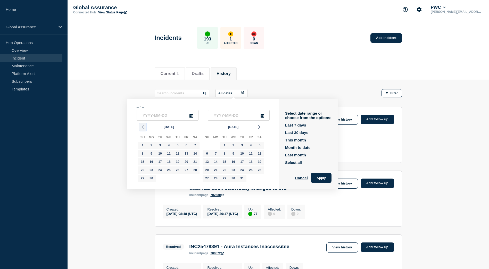
click at [141, 129] on icon "button" at bounding box center [143, 127] width 6 height 6
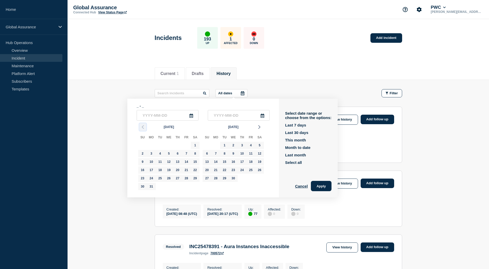
click at [141, 129] on icon "button" at bounding box center [143, 127] width 6 height 6
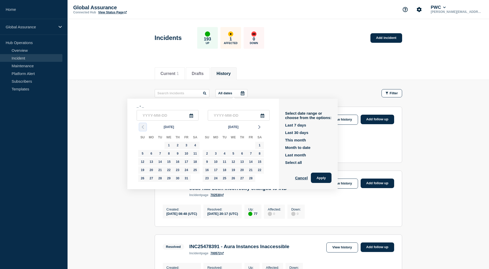
click at [141, 129] on icon "button" at bounding box center [143, 127] width 6 height 6
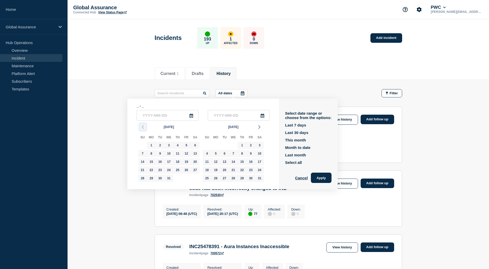
click at [141, 129] on icon "button" at bounding box center [143, 127] width 6 height 6
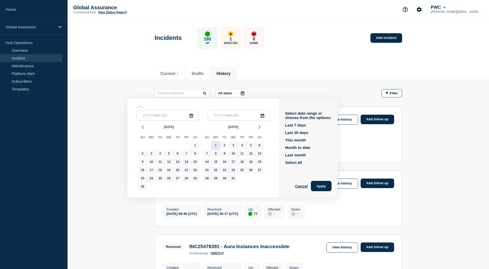
click at [217, 145] on div "1" at bounding box center [215, 145] width 7 height 7
type input "[DATE]"
click at [264, 116] on icon at bounding box center [262, 116] width 4 height 4
click at [258, 127] on icon "button" at bounding box center [259, 127] width 6 height 6
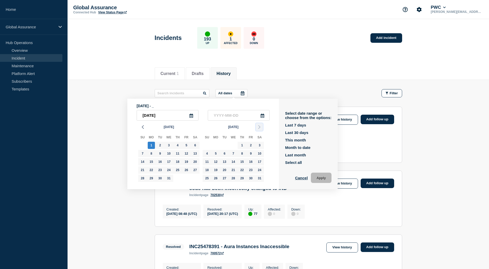
click at [258, 127] on div "[DATE] Su Mo Tu We Th Fr Sa 26 27 28 29 30 31 1 2 3 4 5 6 7 8 9 10 11 12 13 14 …" at bounding box center [201, 152] width 129 height 63
click at [258, 127] on icon "button" at bounding box center [259, 127] width 6 height 6
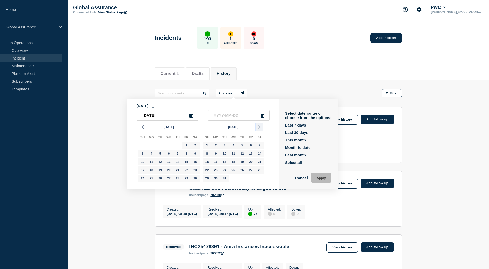
click at [258, 127] on icon "button" at bounding box center [259, 127] width 6 height 6
click at [161, 180] on div "31" at bounding box center [159, 178] width 7 height 7
type input "[DATE]"
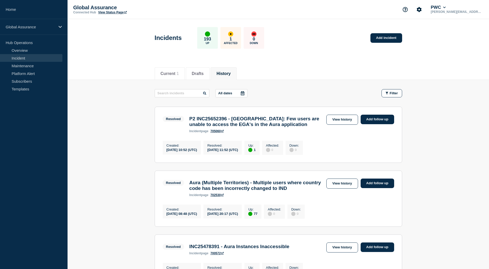
click at [244, 92] on icon at bounding box center [243, 93] width 4 height 4
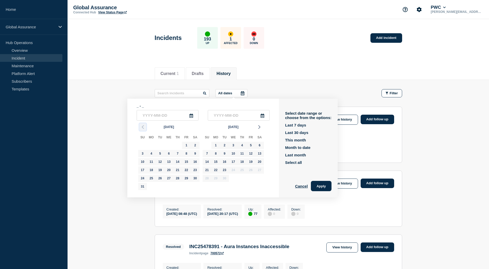
click at [141, 127] on icon "button" at bounding box center [143, 127] width 6 height 6
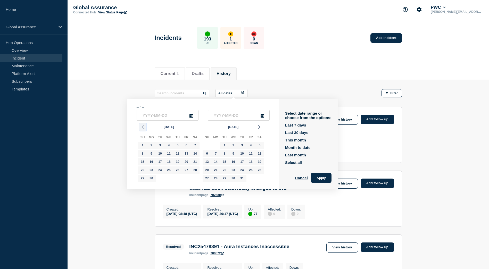
click at [141, 127] on icon "button" at bounding box center [143, 127] width 6 height 6
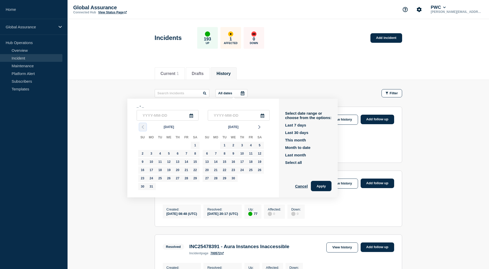
click at [141, 127] on icon "button" at bounding box center [143, 127] width 6 height 6
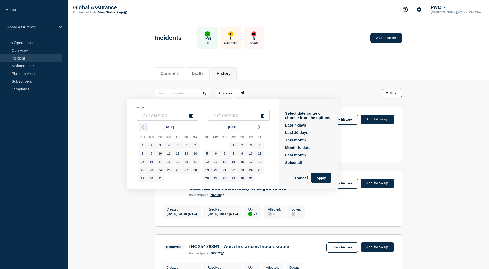
click at [141, 127] on icon "button" at bounding box center [143, 127] width 6 height 6
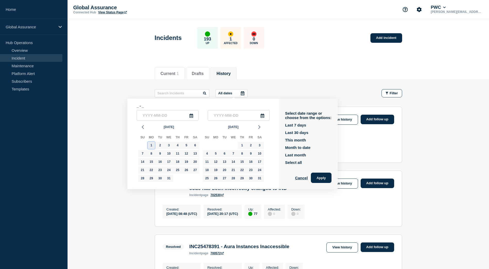
click at [152, 144] on div "1" at bounding box center [151, 145] width 7 height 7
type input "[DATE]"
click at [259, 126] on polyline "button" at bounding box center [259, 126] width 2 height 3
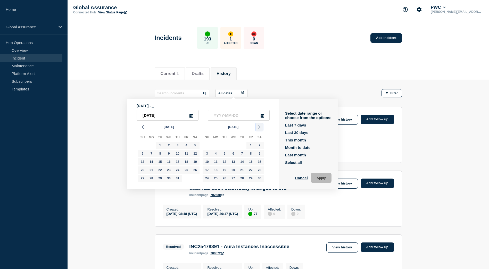
click at [259, 126] on polyline "button" at bounding box center [259, 126] width 2 height 3
click at [146, 127] on button "button" at bounding box center [142, 127] width 7 height 8
click at [161, 177] on div "31" at bounding box center [159, 178] width 7 height 7
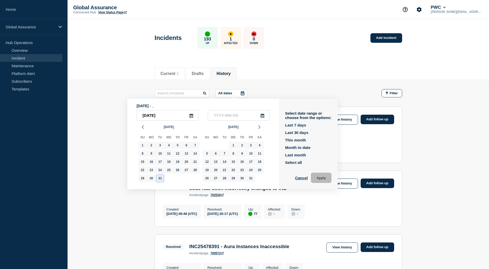
type input "[DATE]"
click at [326, 178] on button "Apply" at bounding box center [321, 178] width 21 height 10
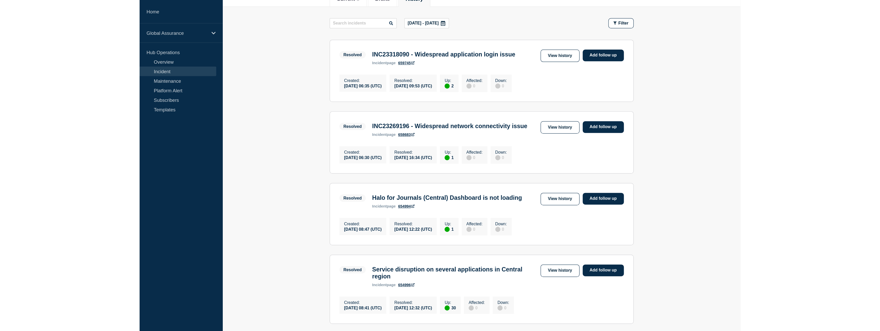
scroll to position [77, 0]
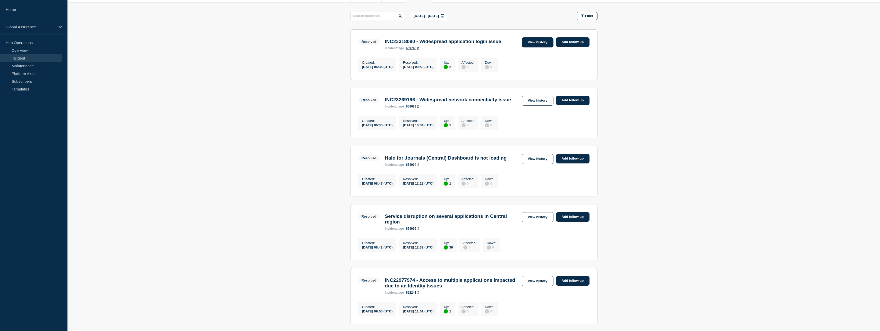
click at [492, 43] on link "View history" at bounding box center [537, 42] width 31 height 10
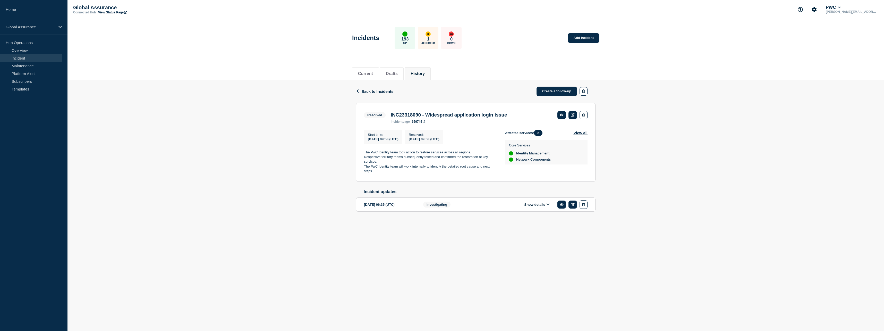
click at [492, 209] on div "Show details" at bounding box center [540, 204] width 94 height 8
click at [492, 207] on button "Show details" at bounding box center [537, 204] width 28 height 4
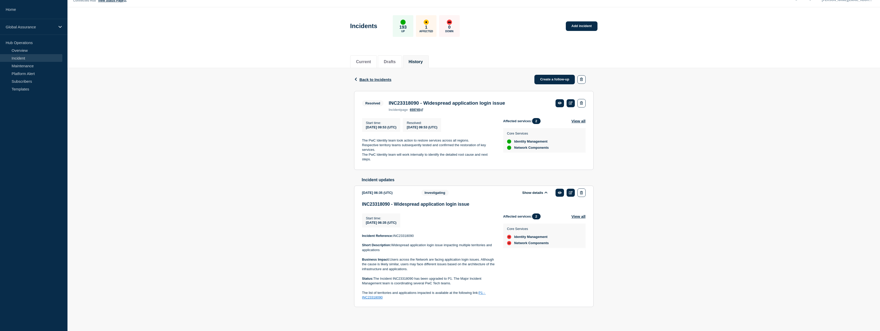
scroll to position [16, 0]
click at [375, 77] on span "Back to Incidents" at bounding box center [376, 79] width 32 height 4
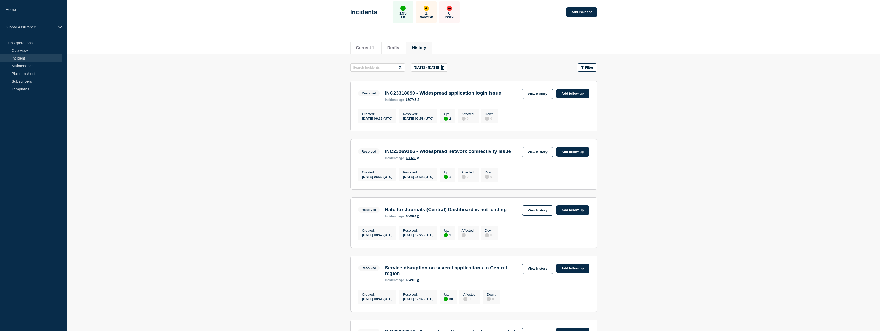
scroll to position [52, 0]
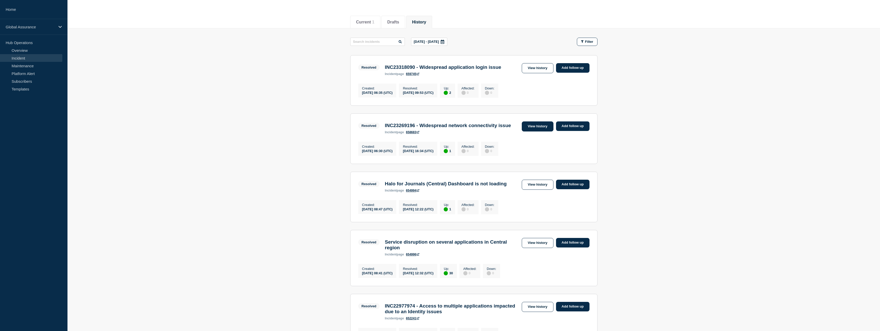
click at [492, 126] on link "View history" at bounding box center [537, 126] width 31 height 10
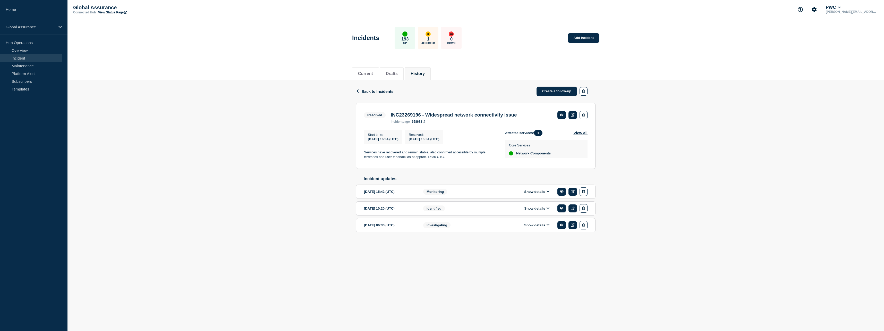
click at [492, 227] on button "Show details" at bounding box center [537, 225] width 28 height 4
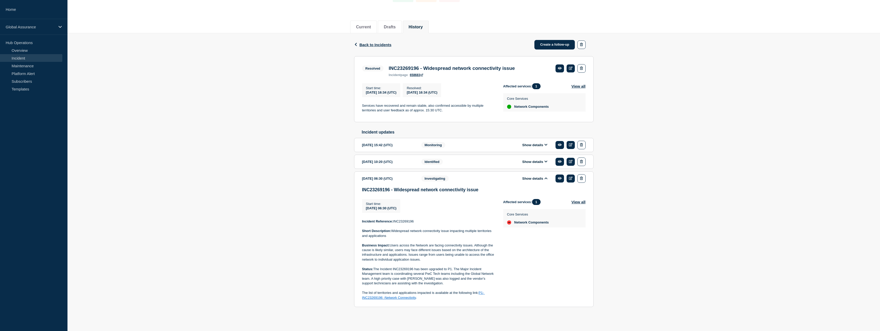
scroll to position [50, 0]
drag, startPoint x: 393, startPoint y: 231, endPoint x: 393, endPoint y: 236, distance: 5.4
click at [393, 236] on p "Short Description: Widespread network connectivity issue impacting multiple ter…" at bounding box center [428, 233] width 133 height 10
copy p "Widespread network connectivity issue impacting multiple territories and applic…"
click at [397, 207] on span "[DATE] 06:30 (UTC)" at bounding box center [381, 208] width 31 height 4
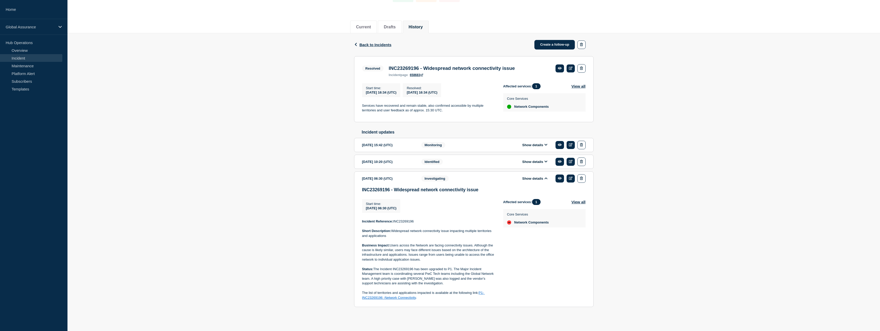
drag, startPoint x: 410, startPoint y: 207, endPoint x: 360, endPoint y: 205, distance: 49.2
click at [360, 205] on section "[DATE] 06:30 (UTC) Show details Investigating INC23269196 - Widespread network …" at bounding box center [474, 238] width 240 height 135
copy span "[DATE] 06:30 (UTC)"
click at [379, 43] on span "Back to Incidents" at bounding box center [376, 44] width 32 height 4
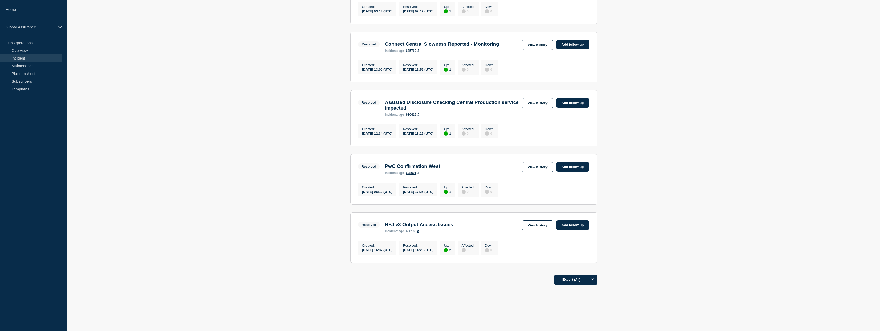
scroll to position [472, 0]
click at [492, 269] on button "Options" at bounding box center [592, 279] width 10 height 10
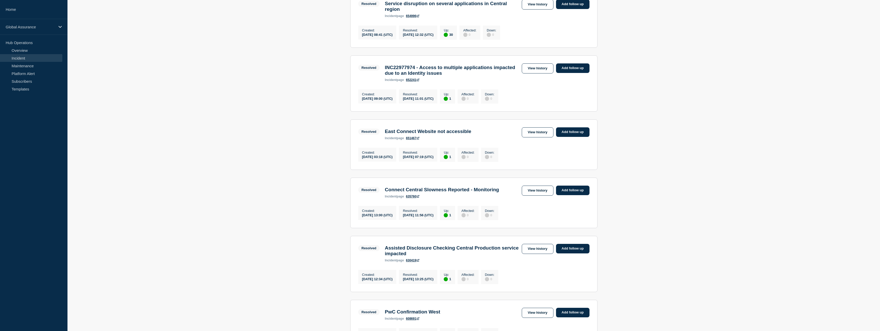
scroll to position [309, 0]
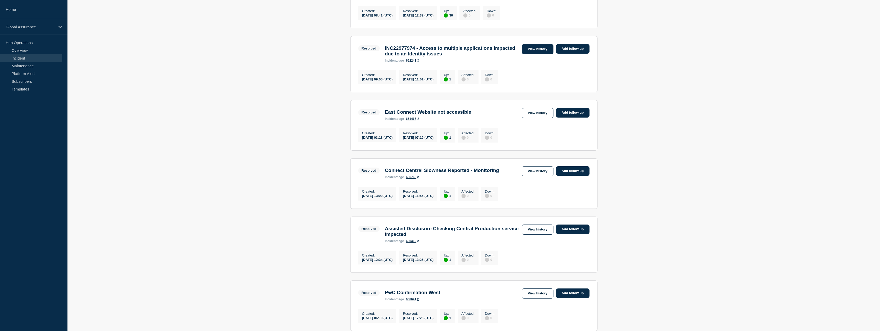
click at [492, 54] on link "View history" at bounding box center [537, 49] width 31 height 10
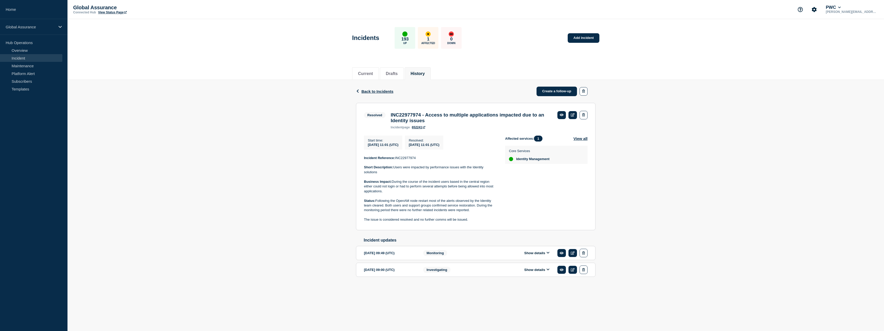
click at [492, 269] on div "Show details" at bounding box center [540, 269] width 94 height 8
click at [492, 269] on button "Show details" at bounding box center [537, 269] width 28 height 4
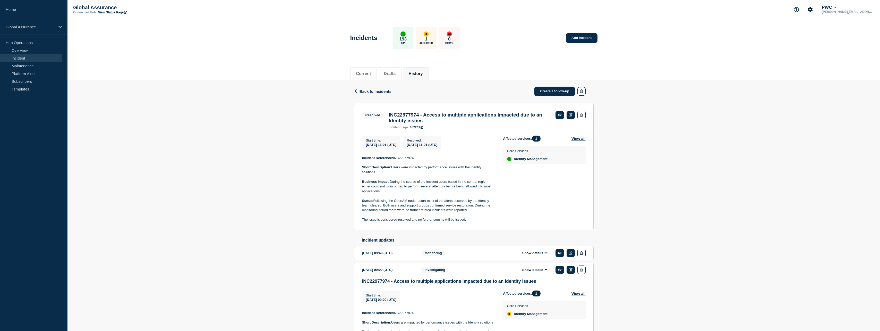
scroll to position [63, 0]
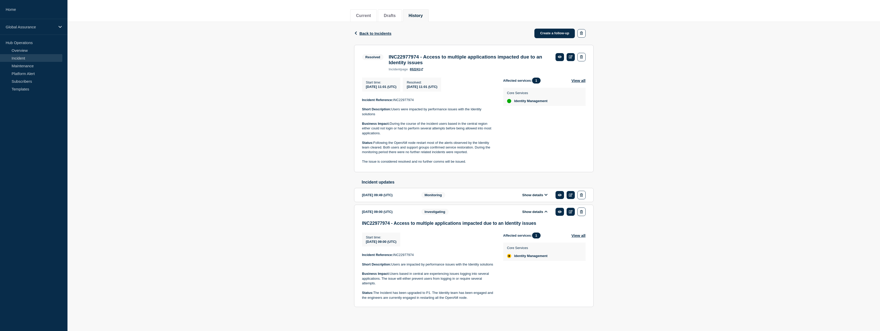
click at [492, 191] on div "Show details" at bounding box center [539, 195] width 94 height 8
click at [492, 193] on button "Show details" at bounding box center [535, 195] width 28 height 4
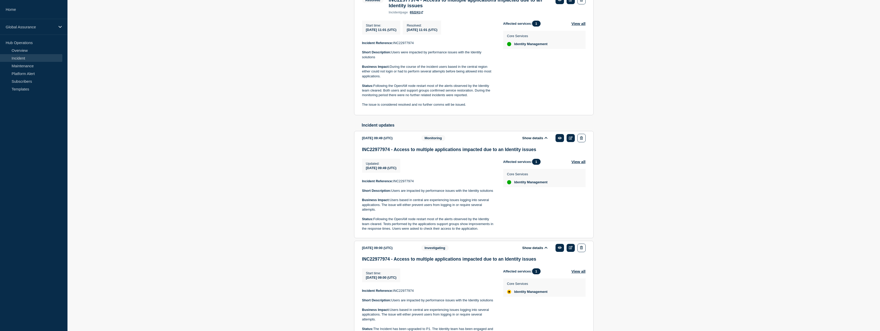
scroll to position [0, 0]
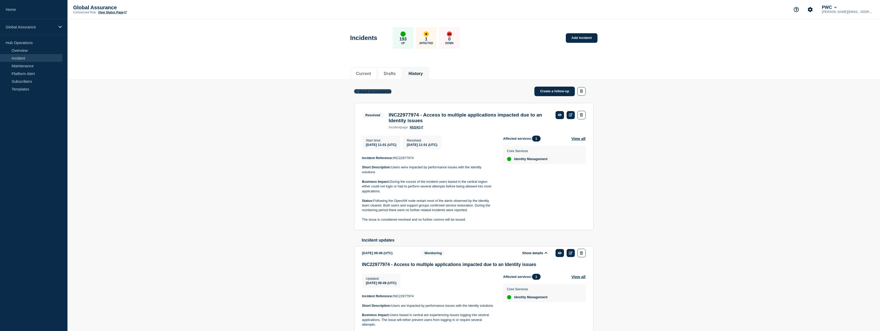
click at [380, 93] on span "Back to Incidents" at bounding box center [376, 91] width 32 height 4
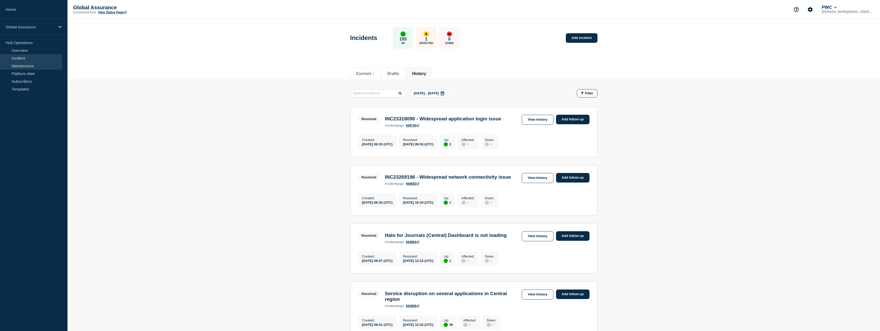
click at [27, 66] on link "Maintenance" at bounding box center [31, 66] width 62 height 8
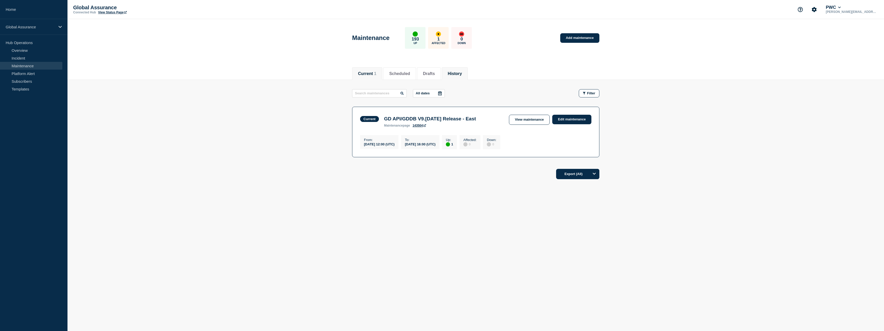
click at [462, 73] on button "History" at bounding box center [455, 73] width 14 height 5
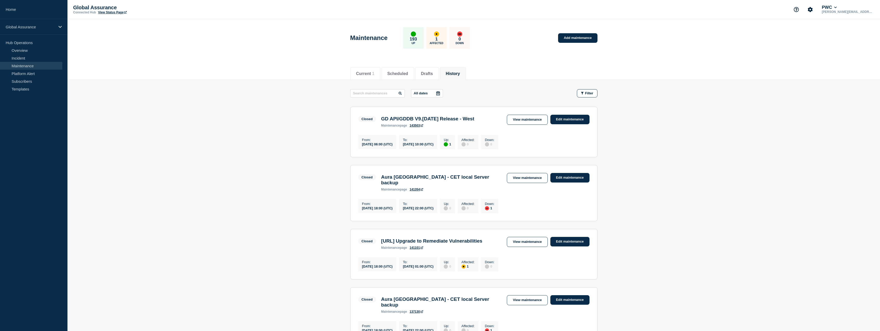
click at [440, 93] on icon at bounding box center [438, 93] width 4 height 4
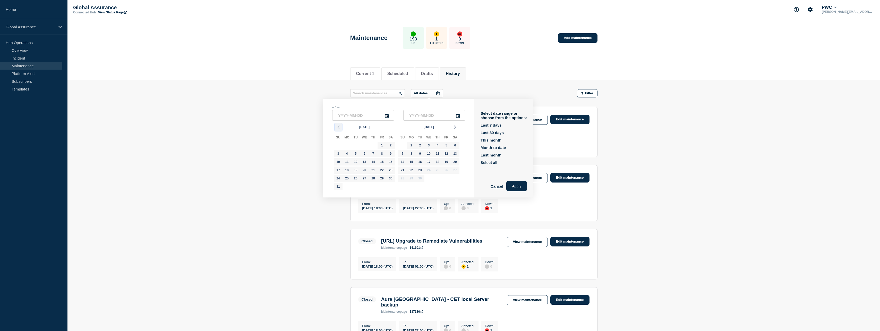
click at [340, 127] on icon "button" at bounding box center [338, 127] width 6 height 6
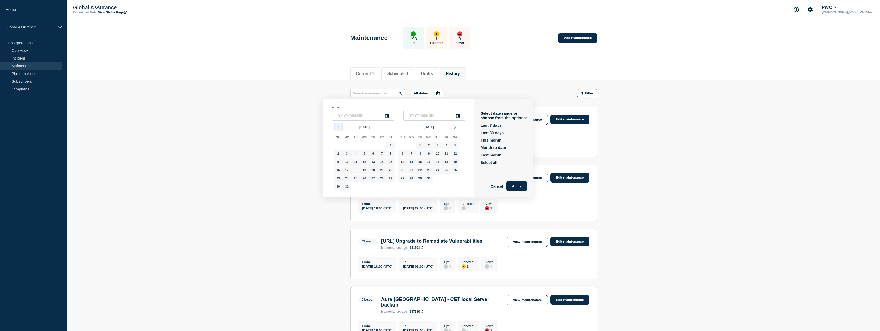
click at [340, 127] on icon "button" at bounding box center [338, 127] width 6 height 6
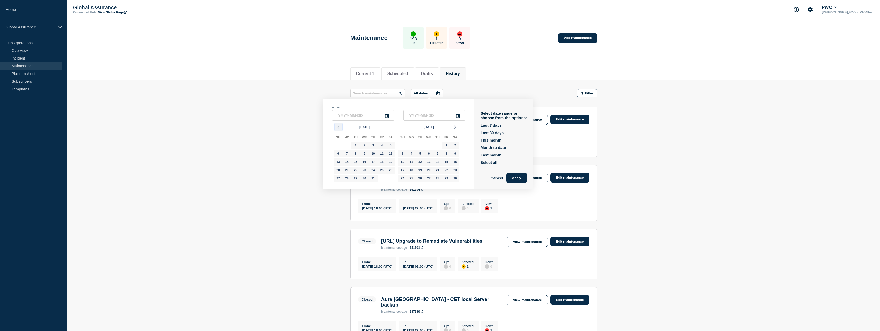
click at [340, 127] on icon "button" at bounding box center [338, 127] width 6 height 6
click at [347, 144] on div "1" at bounding box center [346, 145] width 7 height 7
type input "[DATE]"
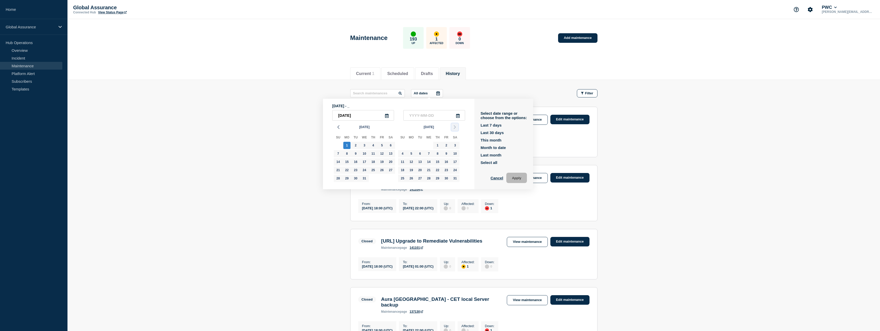
click at [455, 124] on button "button" at bounding box center [454, 127] width 7 height 8
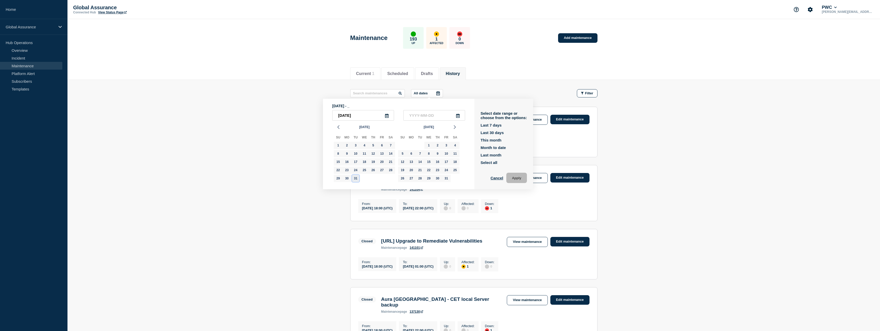
click at [354, 178] on div "31" at bounding box center [355, 178] width 7 height 7
type input "[DATE]"
click at [492, 177] on button "Apply" at bounding box center [516, 178] width 21 height 10
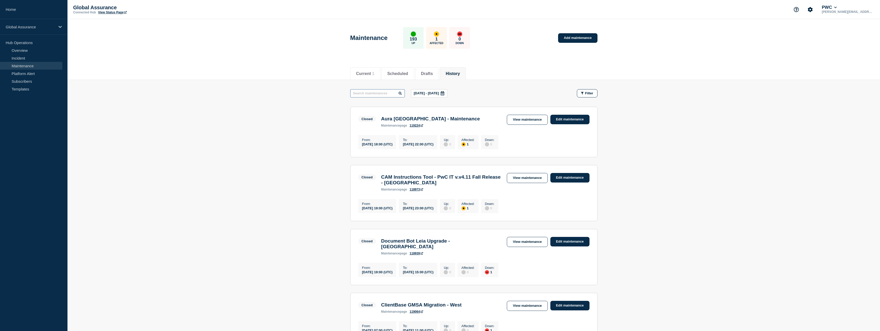
click at [364, 93] on input "text" at bounding box center [377, 93] width 55 height 8
type input "Connect"
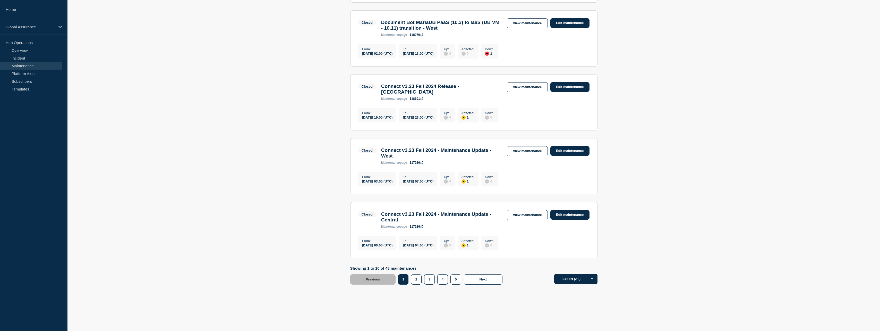
scroll to position [504, 0]
drag, startPoint x: 405, startPoint y: 179, endPoint x: 360, endPoint y: 178, distance: 44.3
click at [360, 178] on div "From : [DATE] 03:00 (UTC)" at bounding box center [377, 179] width 38 height 14
copy div "[DATE] 03:00 (UTC)"
click at [481, 269] on div "Showing 1 to 10 of 48 maintenances Previous Page 1 Page 2 Page 3 Page 4 Page 5 …" at bounding box center [427, 275] width 155 height 19
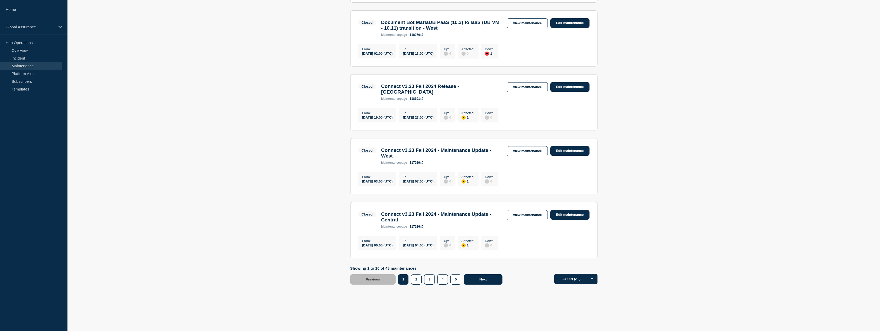
click at [480, 269] on button "Next" at bounding box center [483, 279] width 39 height 10
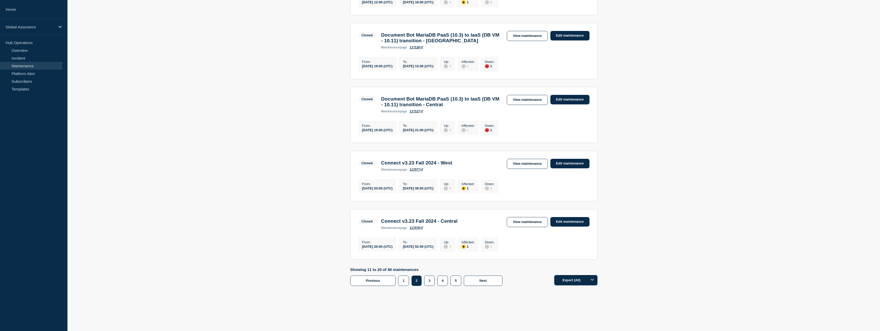
scroll to position [489, 0]
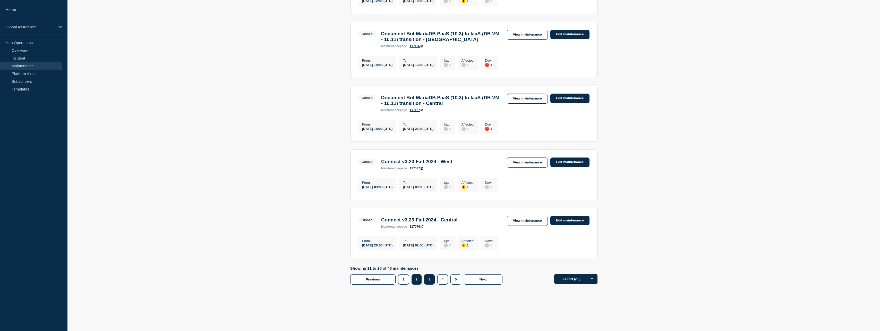
click at [434, 269] on button "3" at bounding box center [429, 279] width 11 height 10
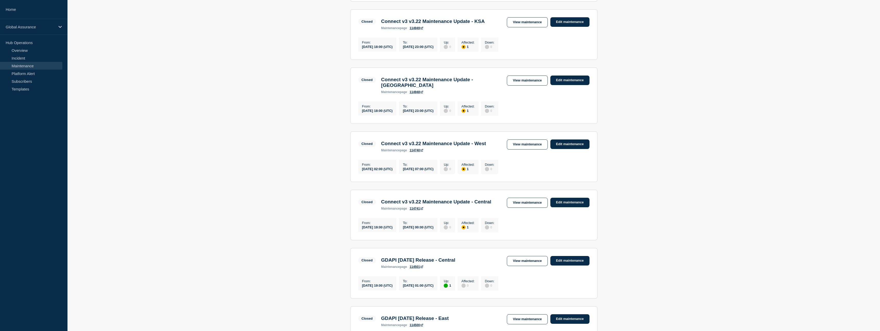
scroll to position [309, 0]
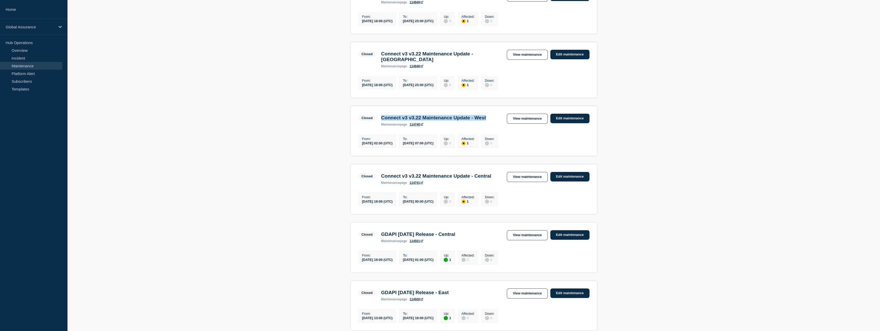
drag, startPoint x: 394, startPoint y: 137, endPoint x: 382, endPoint y: 132, distance: 13.3
click at [382, 121] on h3 "Connect v3 v3.22 Maintenance Update - West" at bounding box center [433, 118] width 105 height 6
copy h3 "Connect v3 v3.22 Maintenance Update - West"
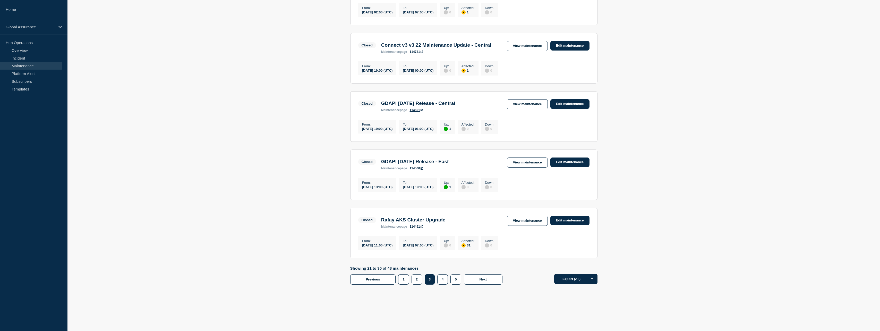
scroll to position [476, 0]
click at [484, 269] on button "Next" at bounding box center [483, 279] width 39 height 10
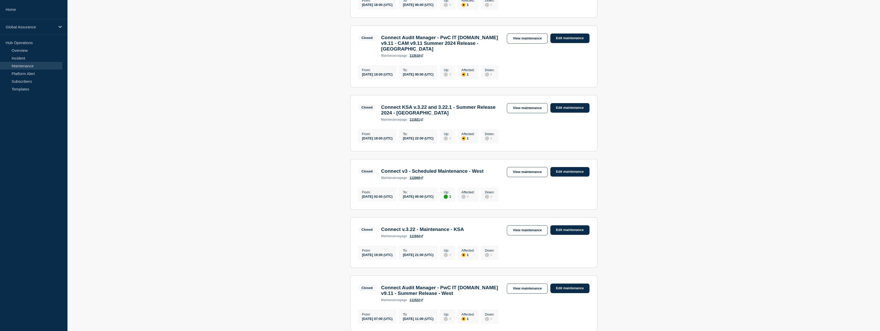
scroll to position [258, 0]
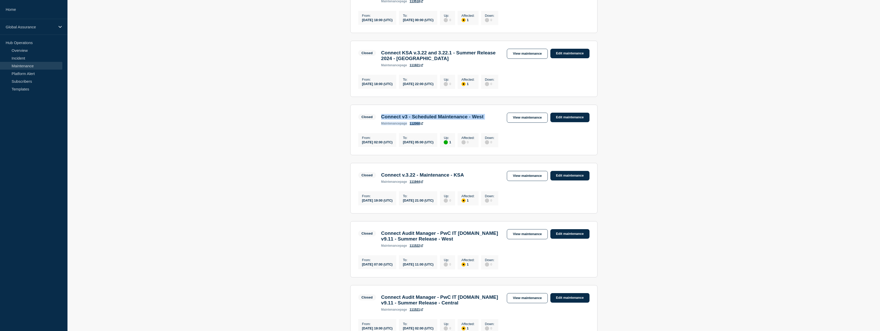
drag, startPoint x: 382, startPoint y: 130, endPoint x: 503, endPoint y: 130, distance: 121.1
click at [492, 125] on div "Closed Connect v3 - Scheduled Maintenance - West maintenance page 112068 View m…" at bounding box center [473, 119] width 231 height 13
drag, startPoint x: 503, startPoint y: 130, endPoint x: 491, endPoint y: 134, distance: 13.0
click at [486, 125] on div "Connect v3 - Scheduled Maintenance - West maintenance page 112068" at bounding box center [433, 119] width 108 height 11
drag, startPoint x: 382, startPoint y: 131, endPoint x: 500, endPoint y: 126, distance: 118.1
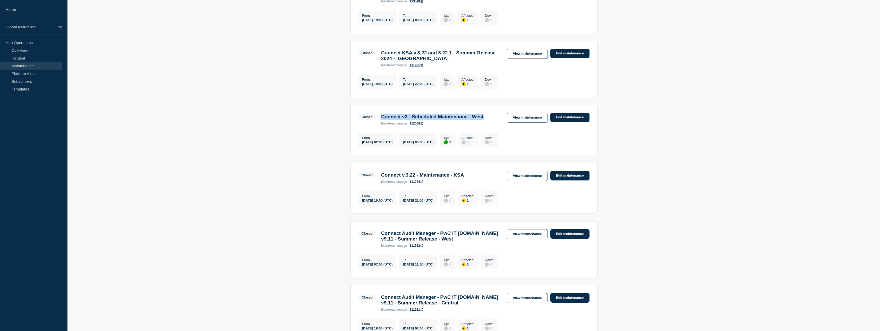
click at [486, 125] on div "Connect v3 - Scheduled Maintenance - West maintenance page 112068" at bounding box center [433, 119] width 108 height 11
copy h3 "Connect v3 - Scheduled Maintenance - West"
drag, startPoint x: 436, startPoint y: 156, endPoint x: 416, endPoint y: 156, distance: 20.6
click at [416, 144] on div "[DATE] 05:00 (UTC)" at bounding box center [418, 142] width 31 height 4
copy div "[DATE]"
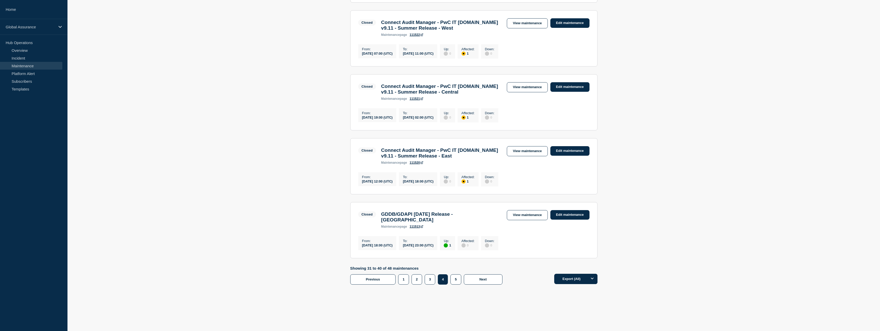
scroll to position [497, 0]
click at [458, 269] on button "5" at bounding box center [455, 279] width 11 height 10
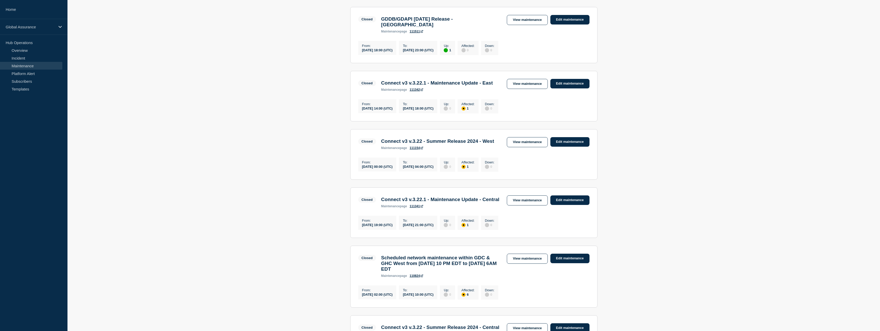
scroll to position [129, 0]
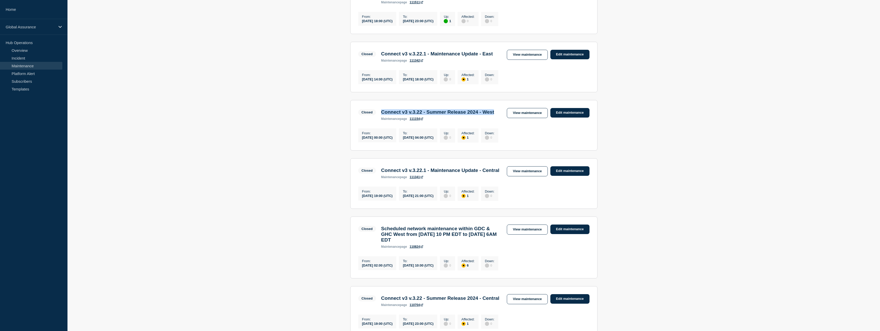
drag, startPoint x: 383, startPoint y: 117, endPoint x: 396, endPoint y: 126, distance: 15.6
click at [396, 115] on h3 "Connect v3 v.3.22 - Summer Release 2024 - West" at bounding box center [437, 112] width 113 height 6
copy h3 "Connect v3 v.3.22 - Summer Release 2024 - West"
click at [246, 26] on main "Connect [DATE] - [DATE] Filter Closed 1 Up GDDB/[GEOGRAPHIC_DATA] [DATE] Releas…" at bounding box center [473, 208] width 813 height 515
drag, startPoint x: 383, startPoint y: 150, endPoint x: 361, endPoint y: 152, distance: 21.4
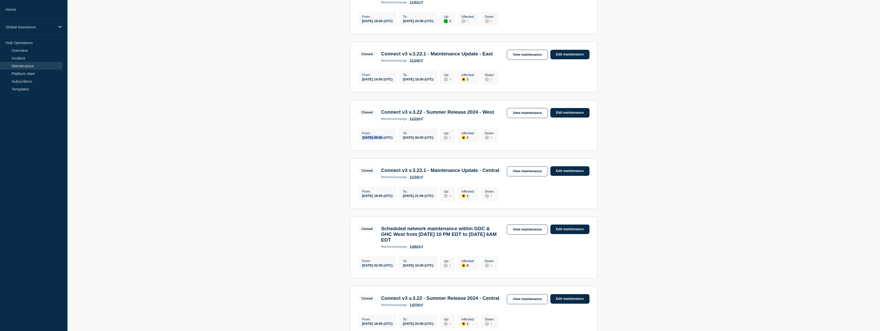
click at [361, 142] on div "From : [DATE] 00:00 (UTC)" at bounding box center [377, 135] width 38 height 14
copy div "[DATE]"
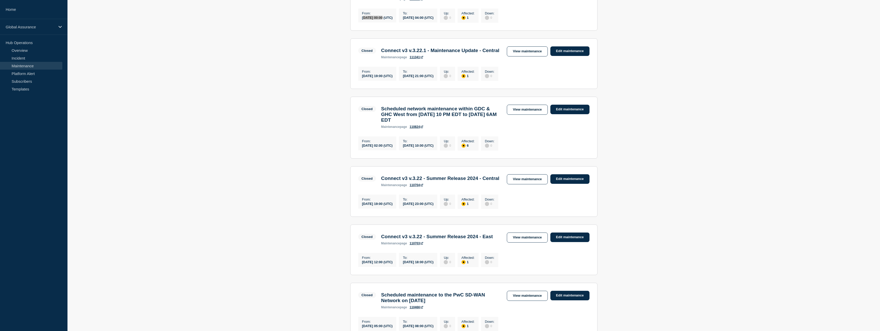
scroll to position [258, 0]
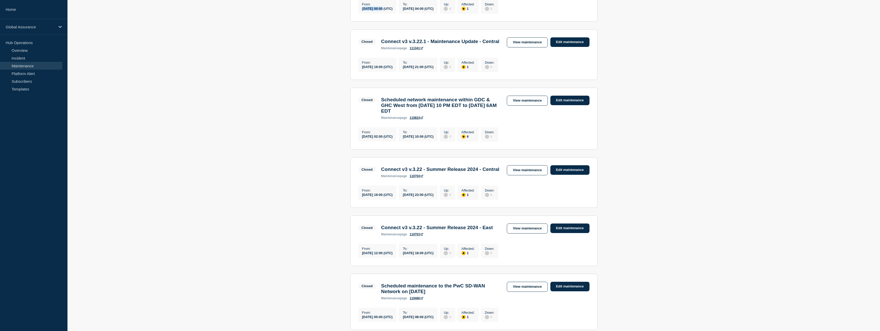
drag, startPoint x: 382, startPoint y: 123, endPoint x: 444, endPoint y: 138, distance: 63.6
click at [444, 114] on h3 "Scheduled network maintenance within GDC & GHC West from [DATE] 10 PM EDT to [D…" at bounding box center [441, 105] width 121 height 17
copy h3 "Scheduled network maintenance within GDC & GHC West from [DATE] 10 PM EDT to [D…"
drag, startPoint x: 382, startPoint y: 162, endPoint x: 359, endPoint y: 164, distance: 23.3
click at [359, 141] on div "From : [DATE] 02:00 (UTC)" at bounding box center [377, 134] width 38 height 14
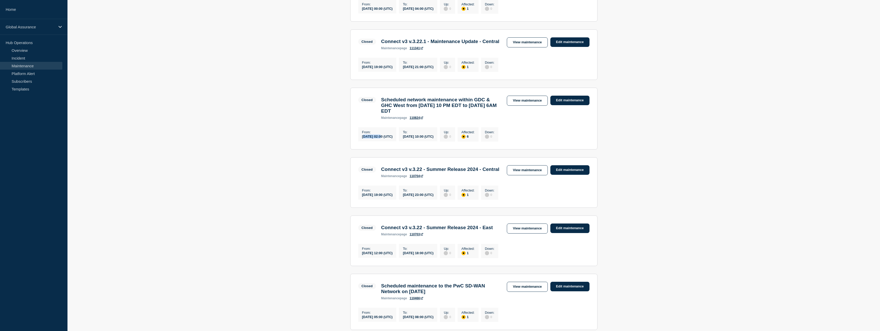
copy div "[DATE]"
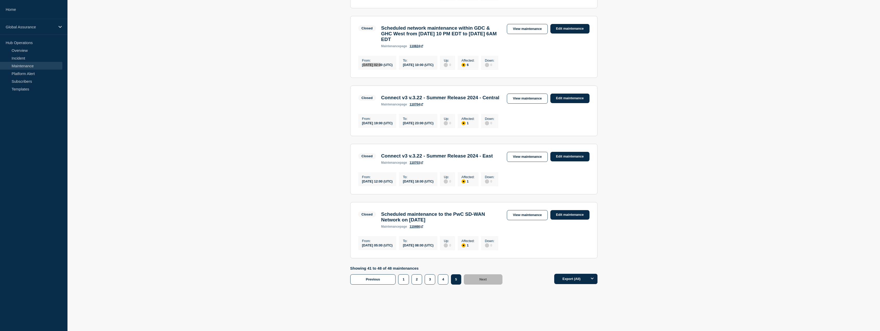
scroll to position [377, 0]
click at [492, 215] on link "View maintenance" at bounding box center [527, 215] width 41 height 10
